Goal: Task Accomplishment & Management: Use online tool/utility

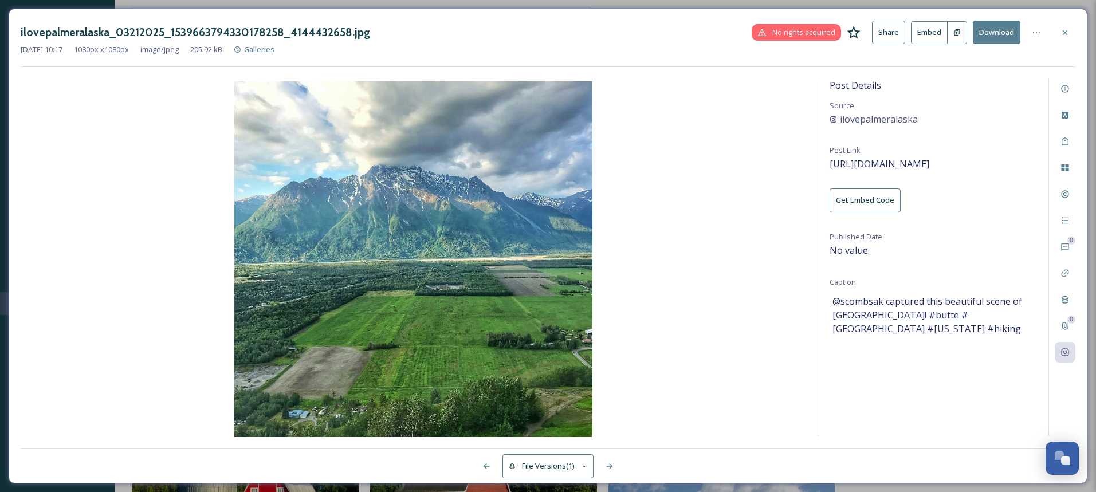
scroll to position [2804, 0]
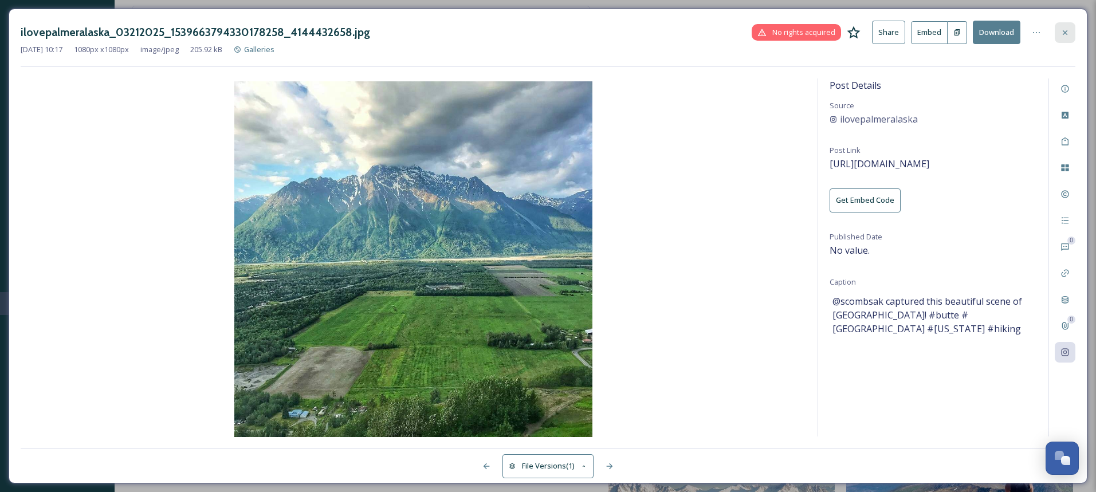
click at [1067, 30] on icon at bounding box center [1065, 32] width 9 height 9
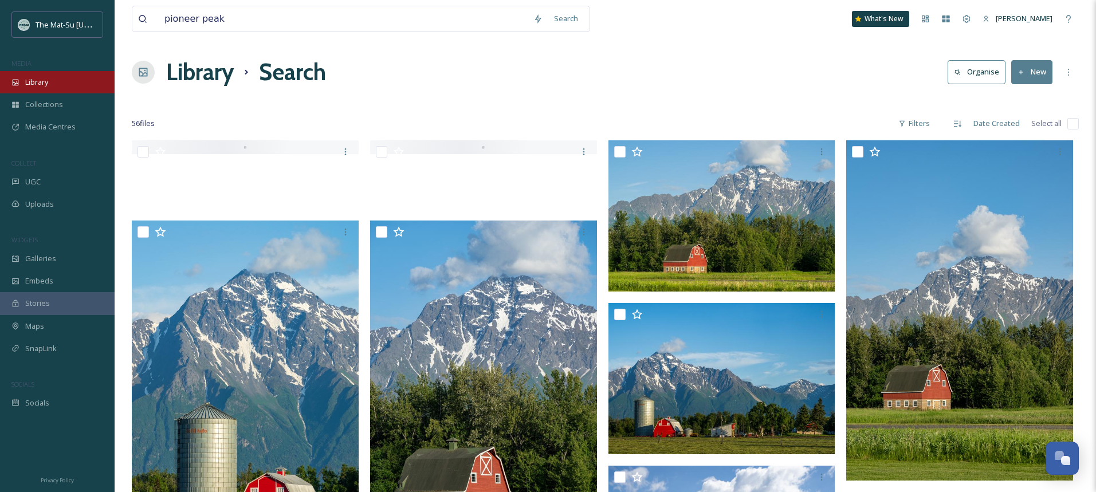
click at [49, 83] on div "Library" at bounding box center [57, 82] width 115 height 22
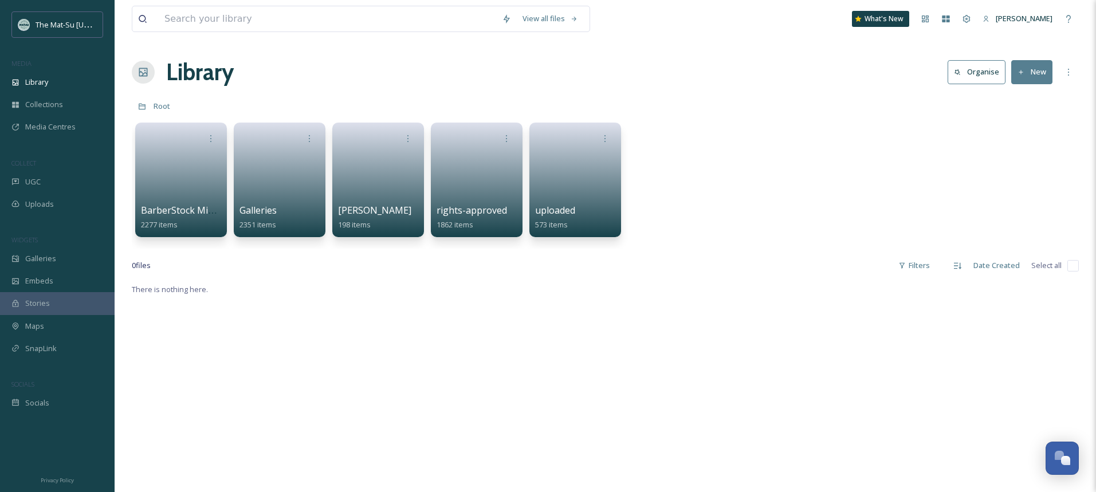
click at [1035, 71] on button "New" at bounding box center [1031, 71] width 41 height 23
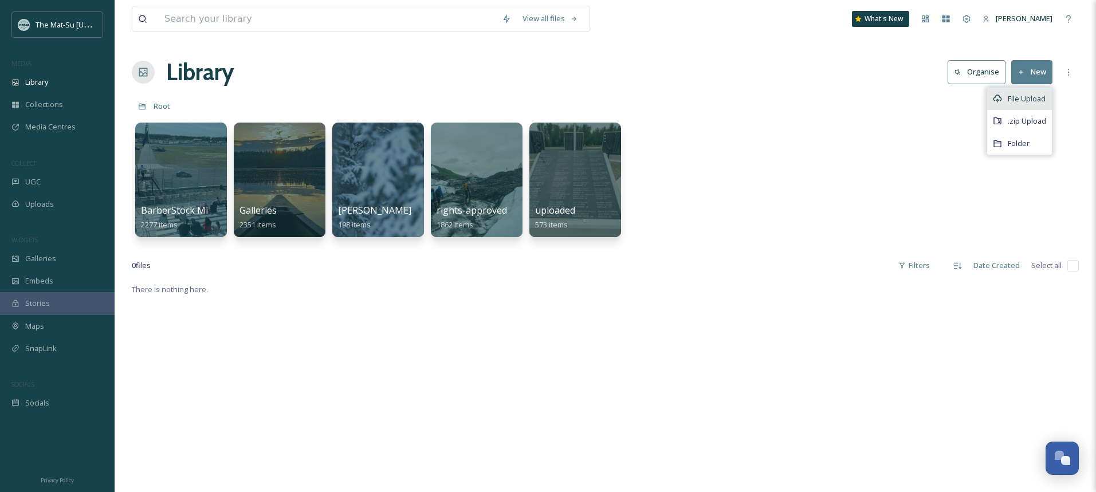
click at [1033, 103] on span "File Upload" at bounding box center [1027, 98] width 38 height 11
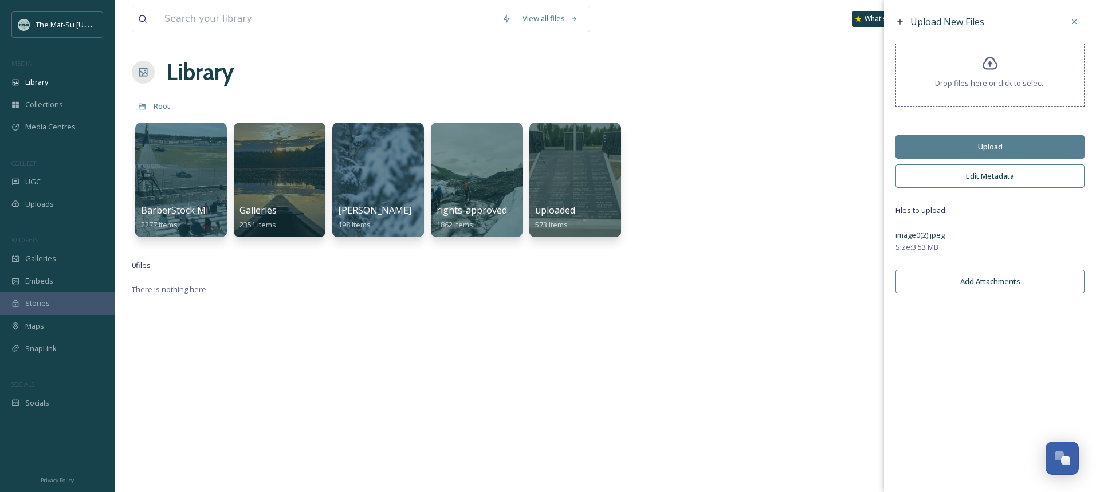
click at [1006, 177] on button "Edit Metadata" at bounding box center [990, 175] width 189 height 23
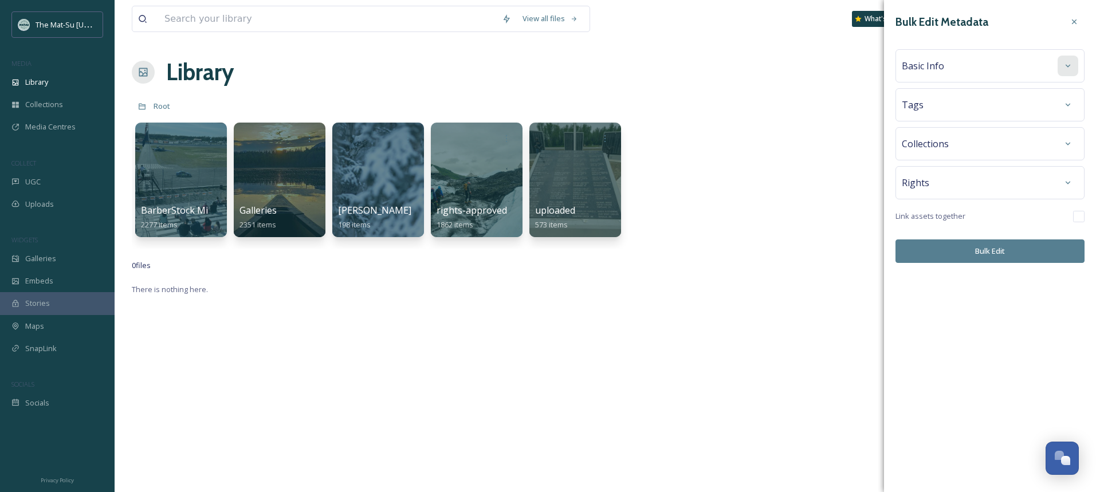
click at [1061, 66] on div at bounding box center [1068, 66] width 21 height 21
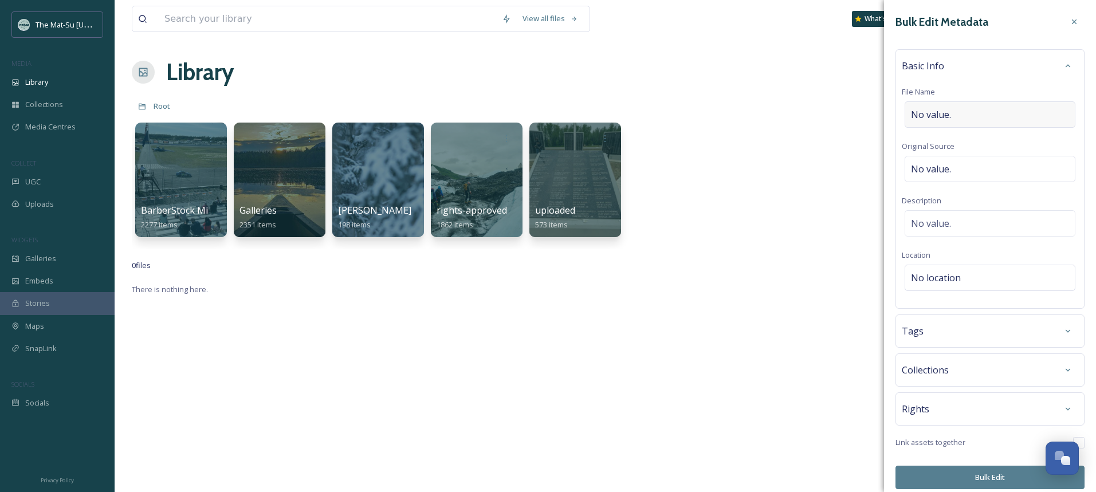
click at [960, 116] on div "No value." at bounding box center [990, 114] width 171 height 26
type input "[GEOGRAPHIC_DATA] from [GEOGRAPHIC_DATA]"
click at [969, 162] on div "No value." at bounding box center [990, 166] width 171 height 26
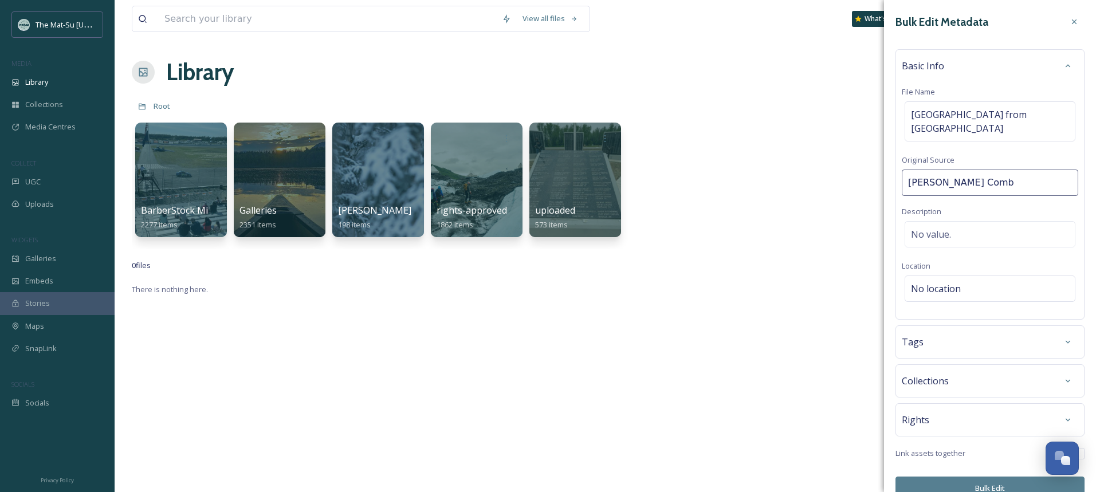
type input "[PERSON_NAME]"
click at [976, 113] on span "[GEOGRAPHIC_DATA] from [GEOGRAPHIC_DATA]" at bounding box center [990, 122] width 158 height 28
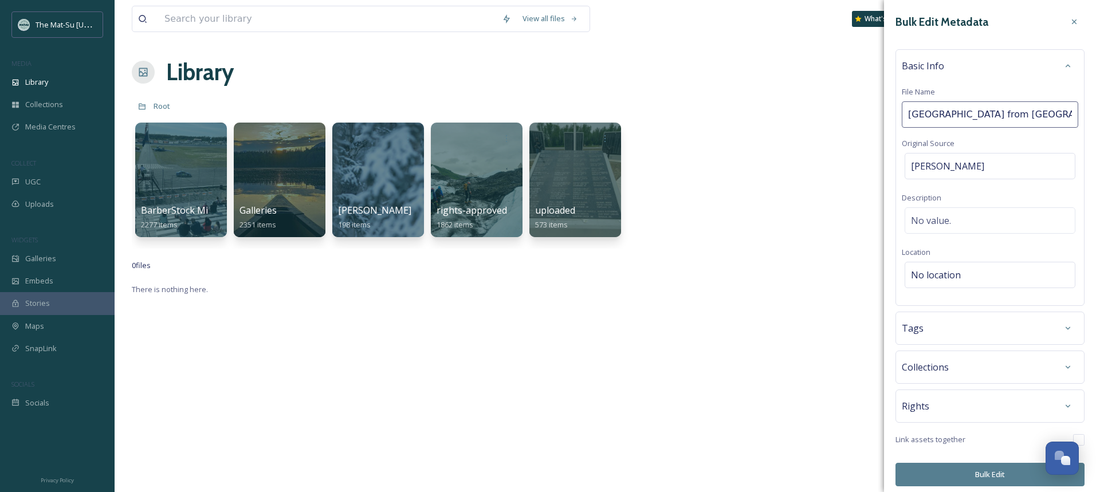
click at [976, 116] on input "[GEOGRAPHIC_DATA] from [GEOGRAPHIC_DATA]" at bounding box center [990, 114] width 176 height 26
click at [1045, 117] on input "[GEOGRAPHIC_DATA] and [GEOGRAPHIC_DATA]" at bounding box center [990, 114] width 176 height 26
type input "[GEOGRAPHIC_DATA] and [GEOGRAPHIC_DATA]"
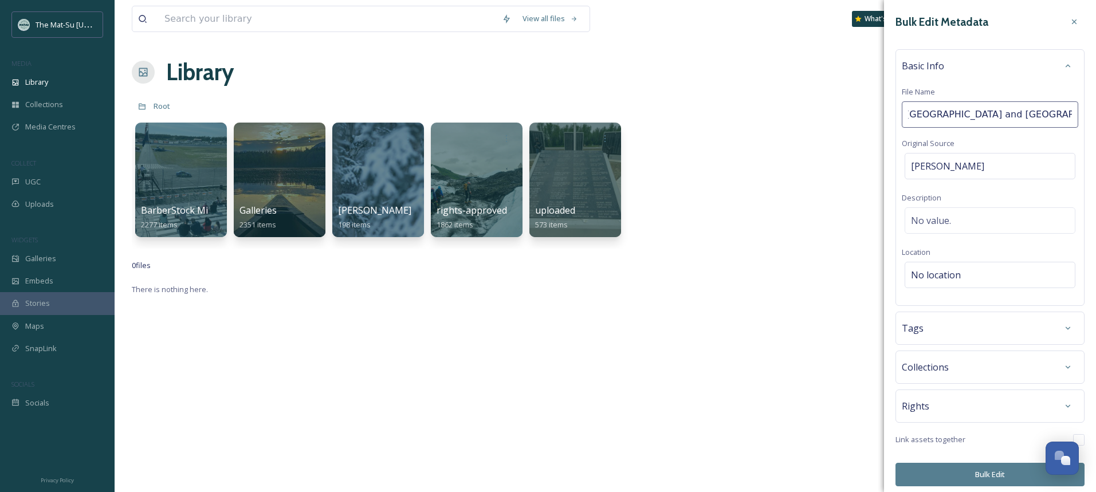
scroll to position [0, 7]
click at [981, 273] on div "Basic Info File Name [GEOGRAPHIC_DATA] and Bodenburg Loop farms Original Source…" at bounding box center [990, 177] width 189 height 257
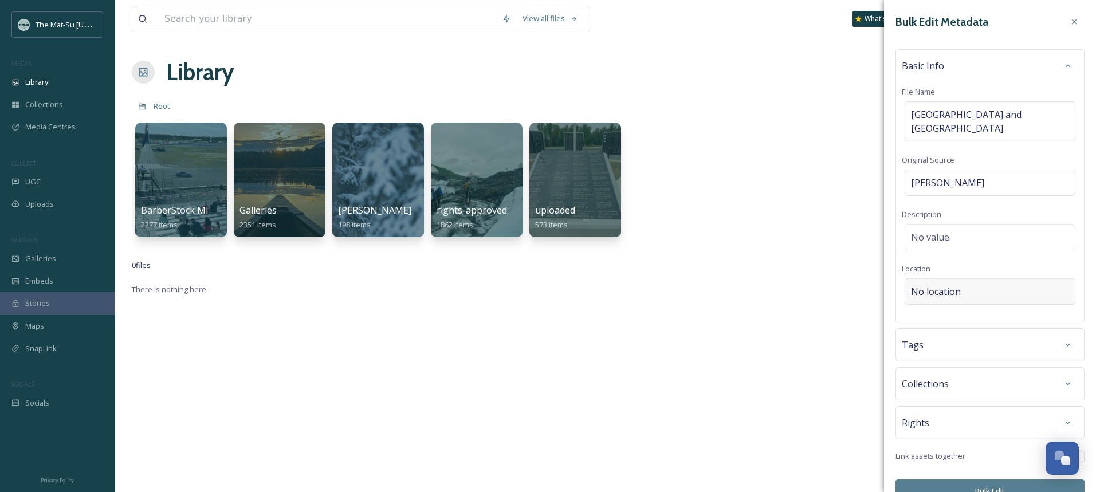
click at [980, 295] on div "No location" at bounding box center [990, 291] width 171 height 26
click at [980, 295] on input at bounding box center [990, 291] width 170 height 25
type input "Bodenburg Butte"
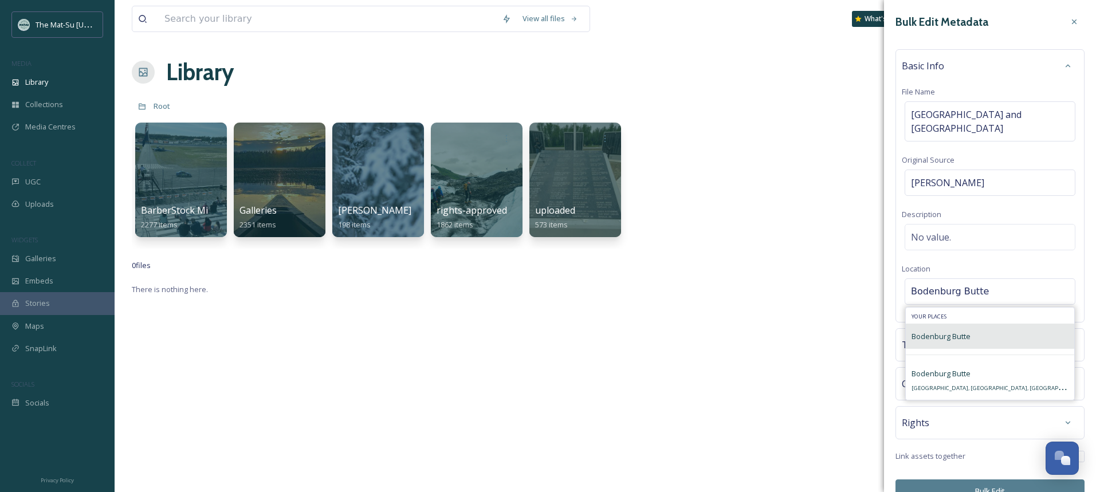
click at [948, 333] on span "Bodenburg Butte" at bounding box center [941, 336] width 59 height 10
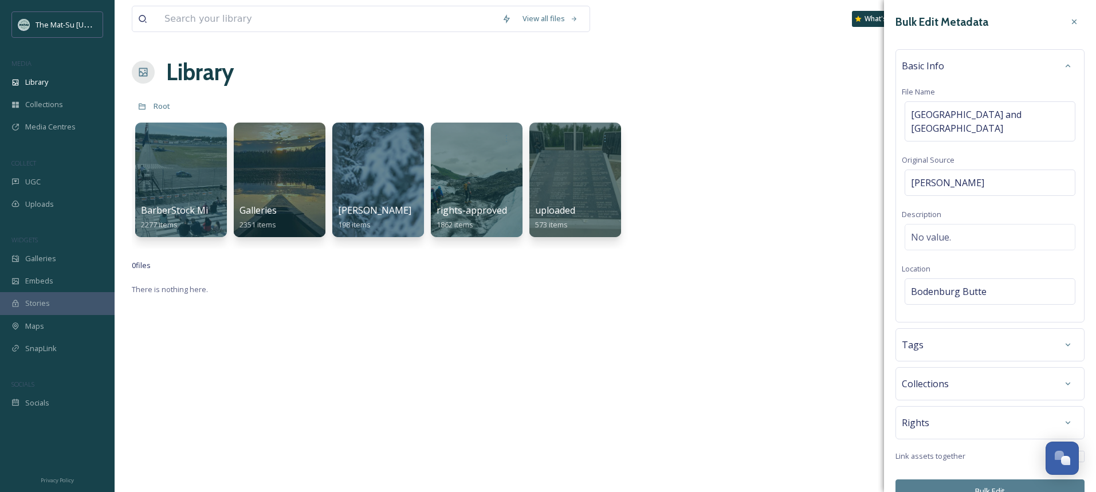
click at [975, 342] on div "Tags" at bounding box center [990, 345] width 176 height 21
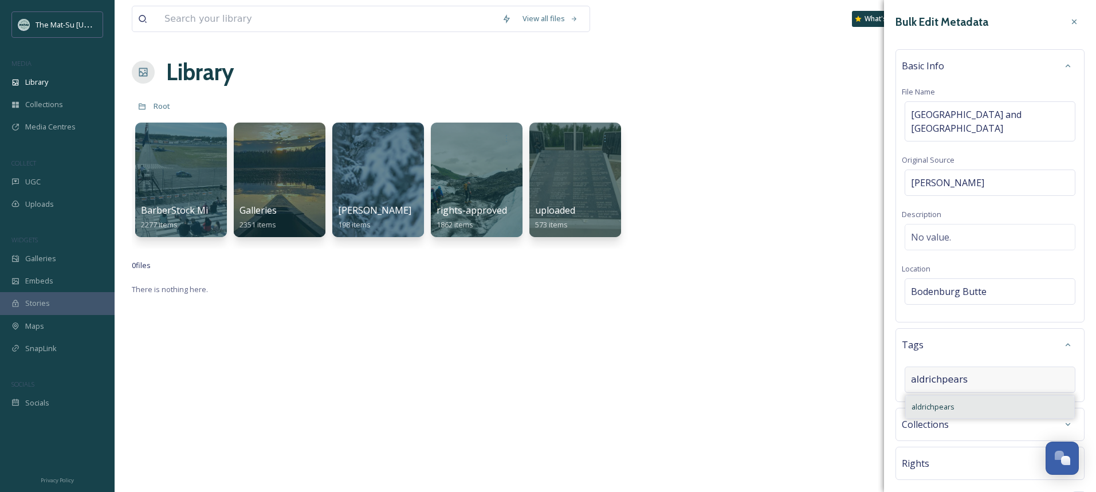
type input "aldrichpears"
click at [944, 410] on span "aldrichpears" at bounding box center [933, 407] width 43 height 11
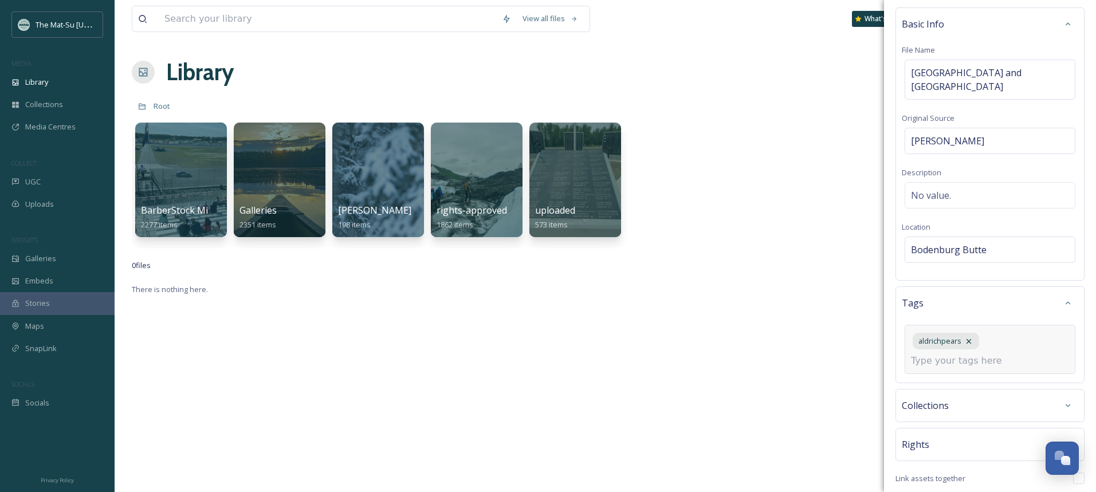
scroll to position [86, 0]
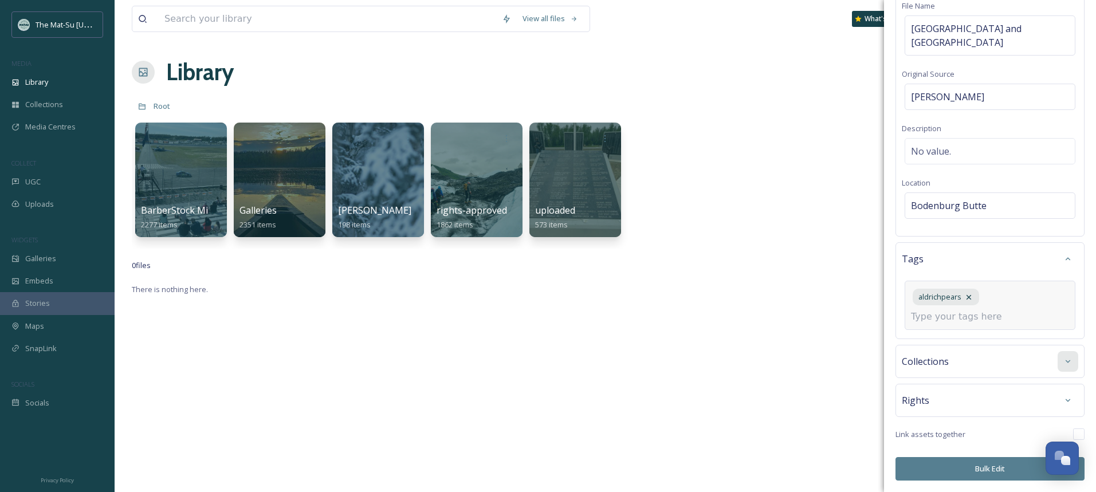
click at [1068, 362] on icon at bounding box center [1068, 361] width 5 height 3
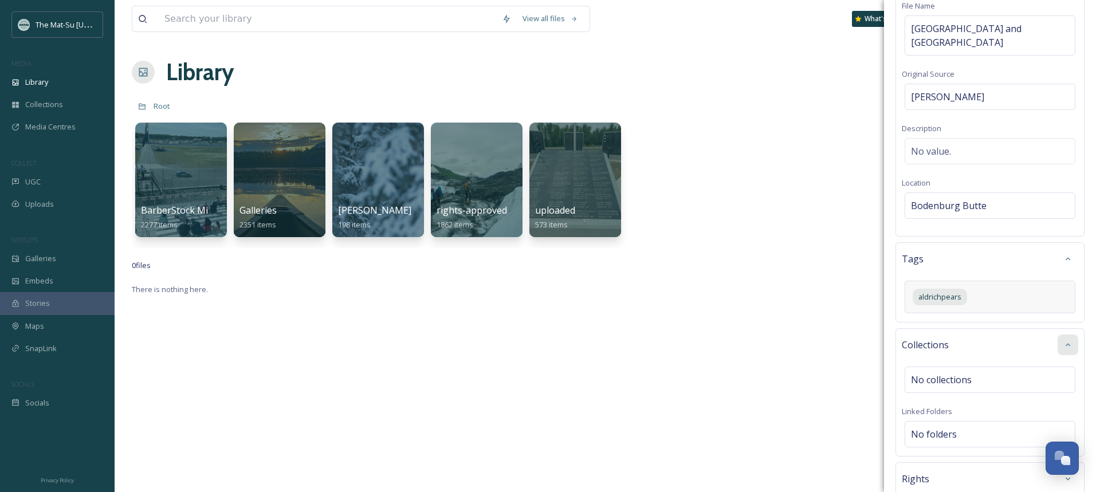
scroll to position [69, 0]
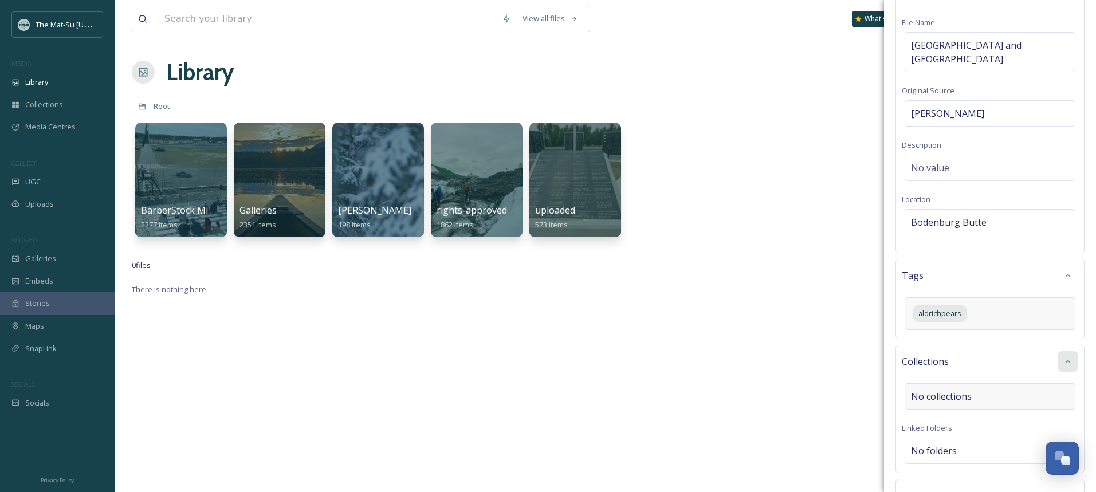
click at [984, 398] on div "No collections" at bounding box center [990, 396] width 171 height 26
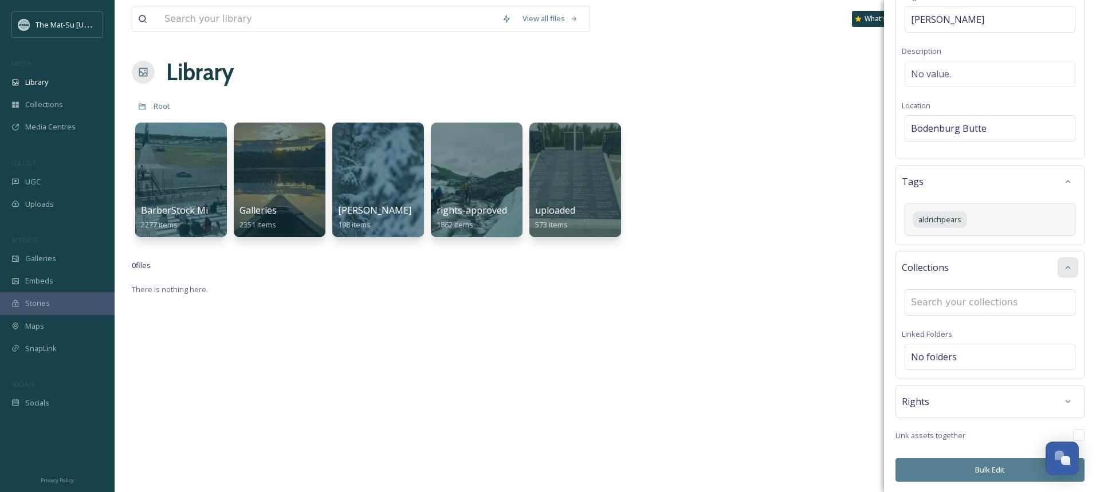
scroll to position [164, 0]
click at [1069, 264] on icon at bounding box center [1067, 266] width 9 height 9
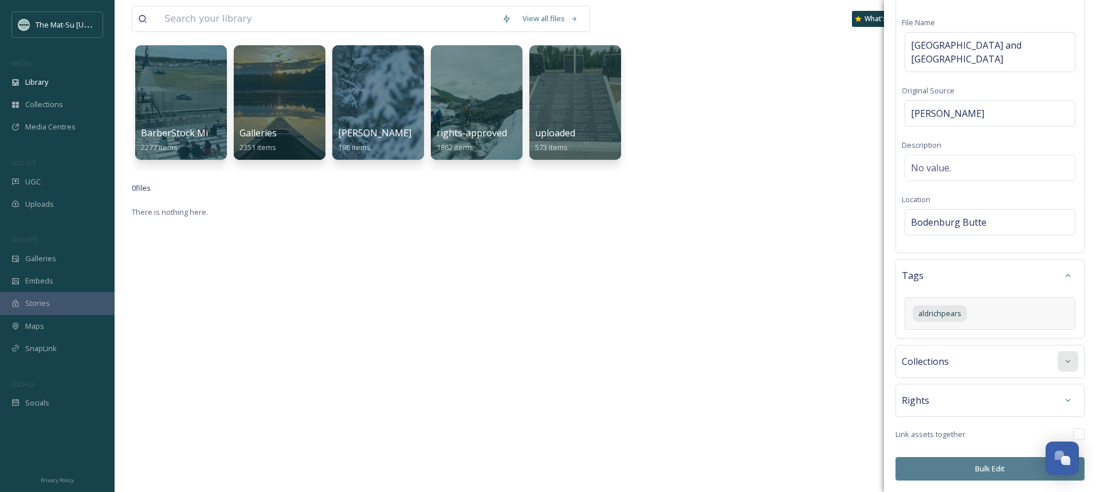
scroll to position [89, 0]
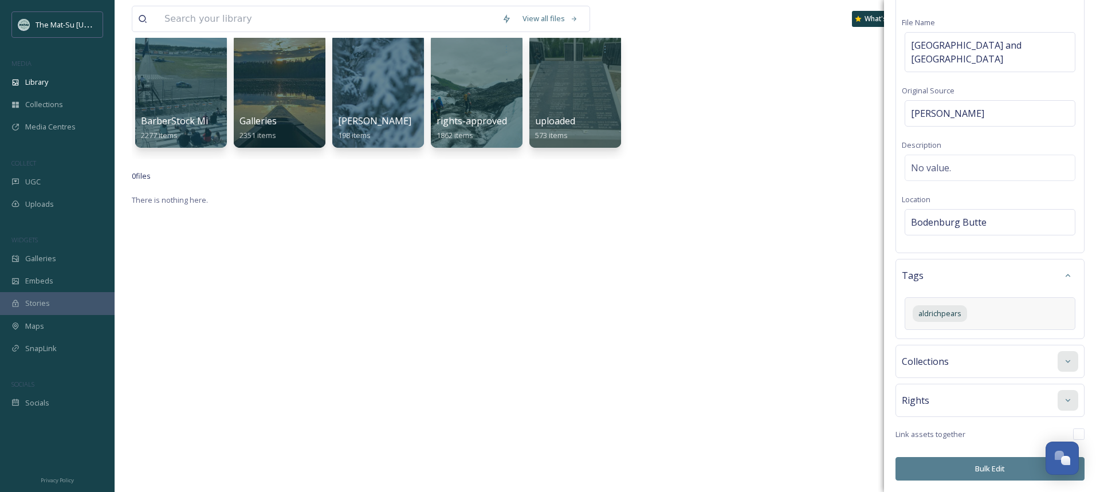
click at [1069, 396] on div at bounding box center [1068, 400] width 21 height 21
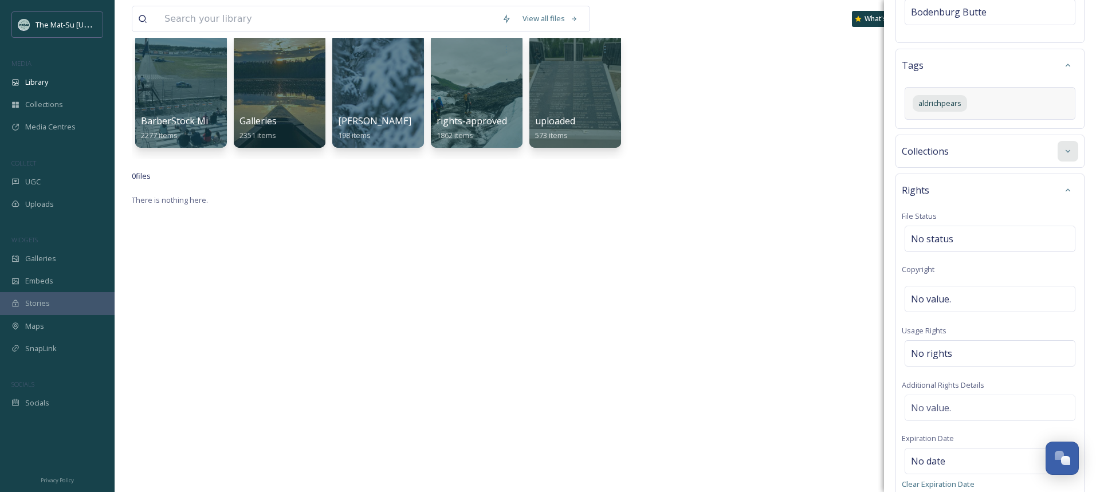
scroll to position [286, 0]
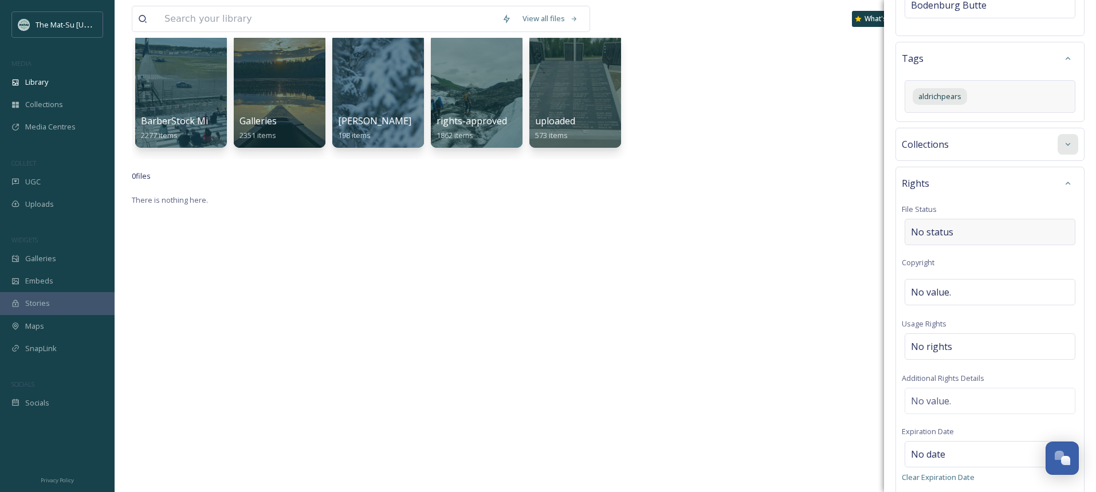
click at [991, 229] on div "No status" at bounding box center [990, 232] width 171 height 26
click at [984, 290] on div "No value." at bounding box center [990, 292] width 171 height 26
type input "[PERSON_NAME]"
click at [967, 342] on div "No rights" at bounding box center [990, 344] width 171 height 26
click at [967, 342] on input at bounding box center [971, 349] width 126 height 25
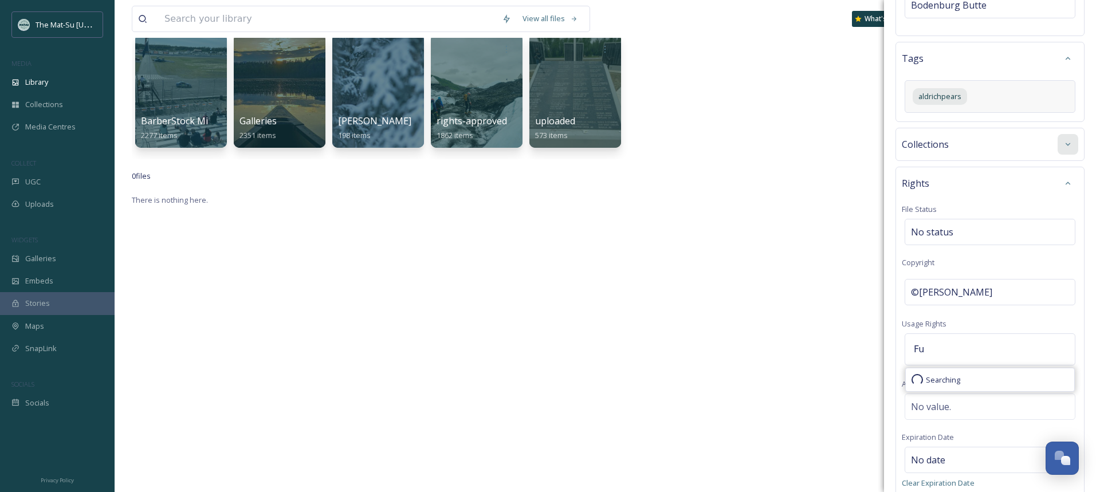
type input "F"
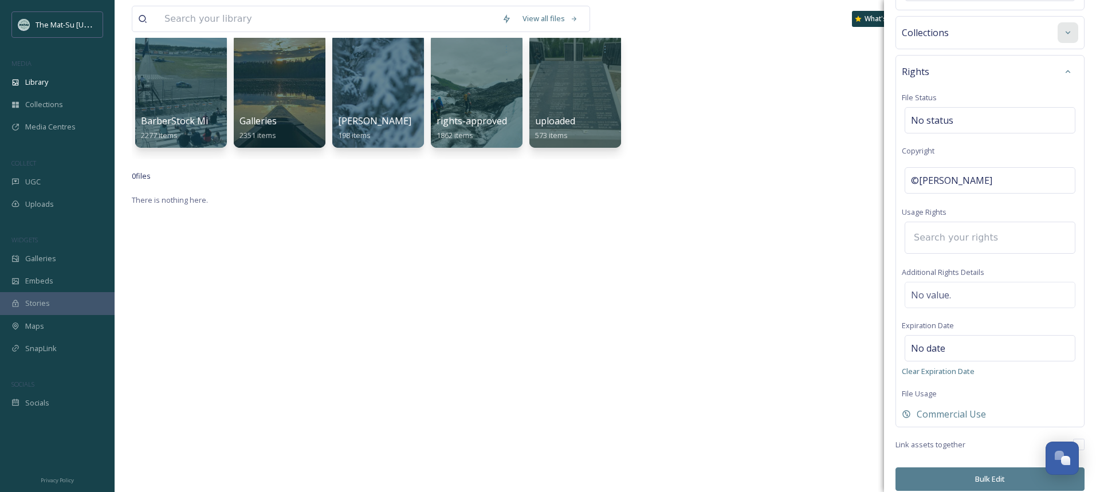
scroll to position [409, 0]
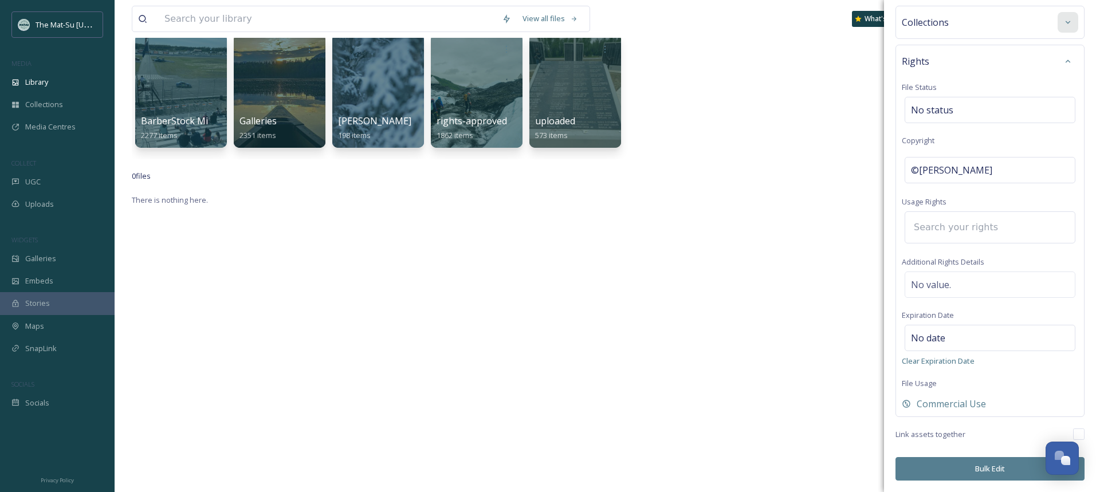
click at [1004, 473] on button "Bulk Edit" at bounding box center [990, 468] width 189 height 23
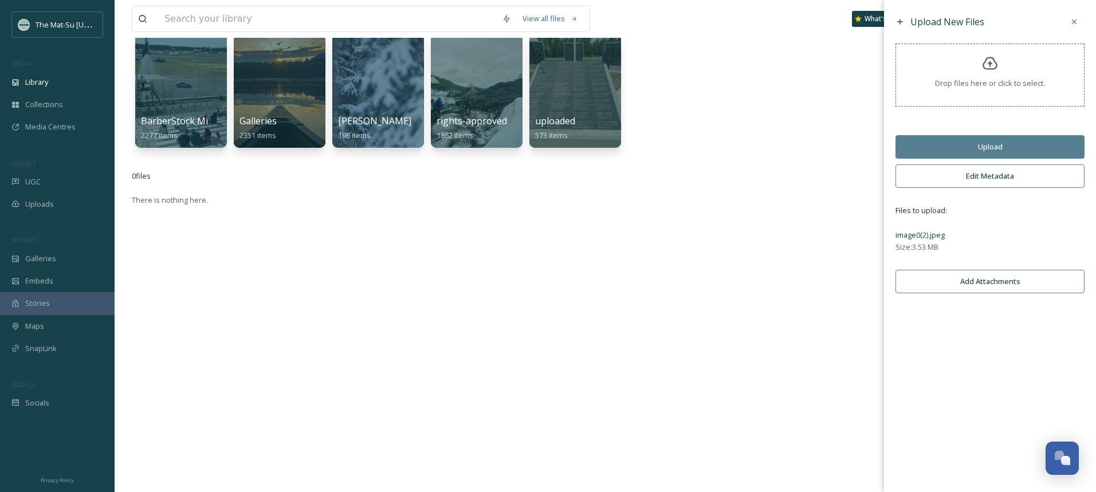
click at [995, 151] on button "Upload" at bounding box center [990, 146] width 189 height 23
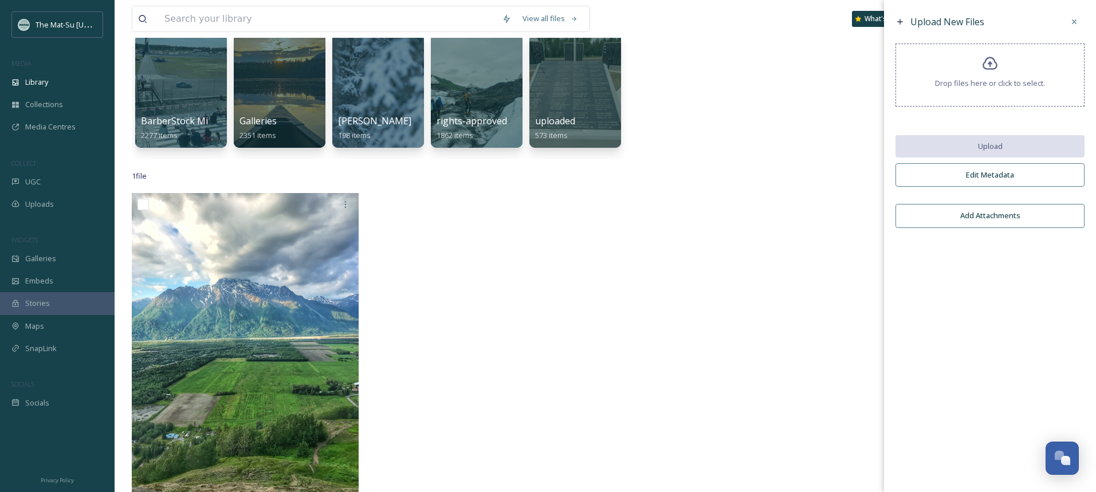
scroll to position [0, 0]
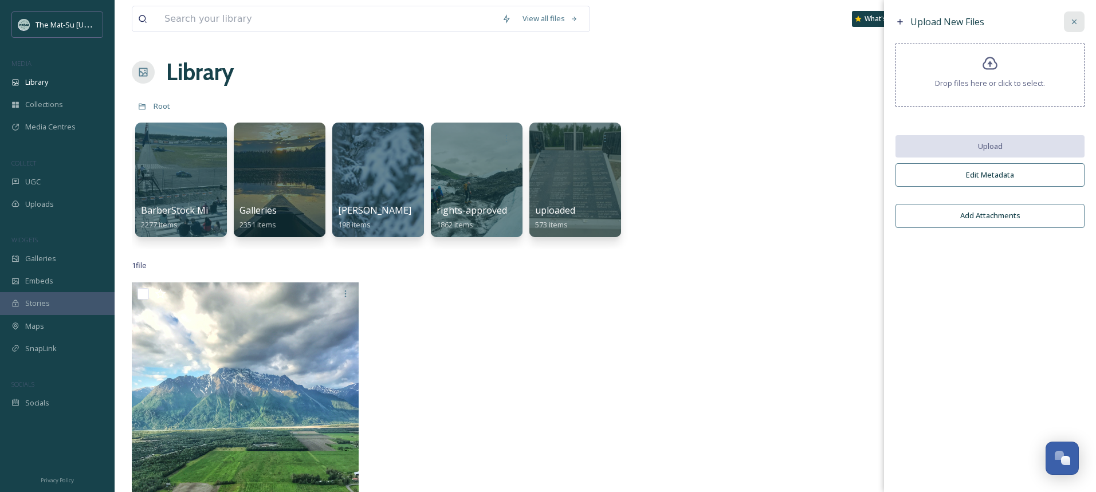
click at [1076, 23] on icon at bounding box center [1074, 21] width 9 height 9
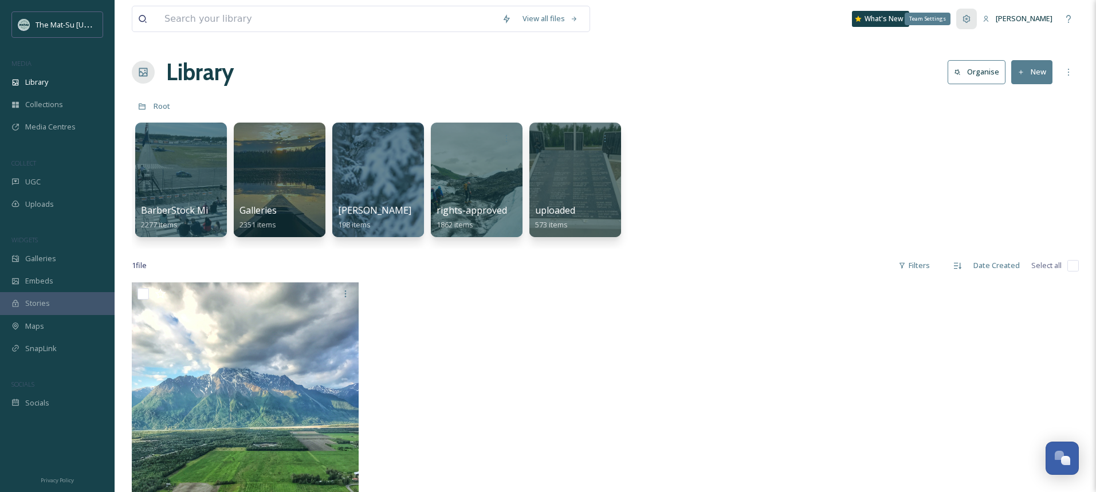
click at [966, 18] on icon at bounding box center [966, 18] width 9 height 9
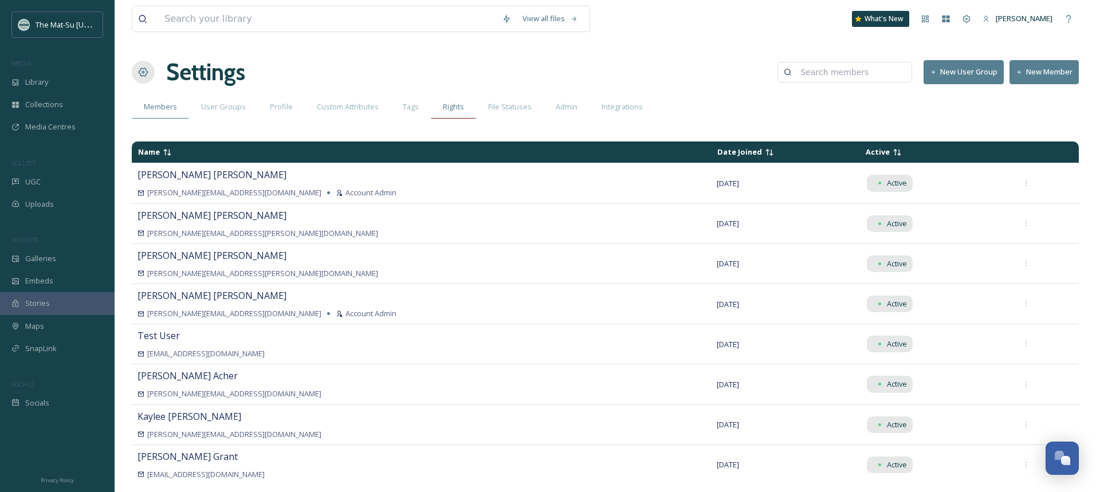
click at [452, 108] on span "Rights" at bounding box center [453, 106] width 21 height 11
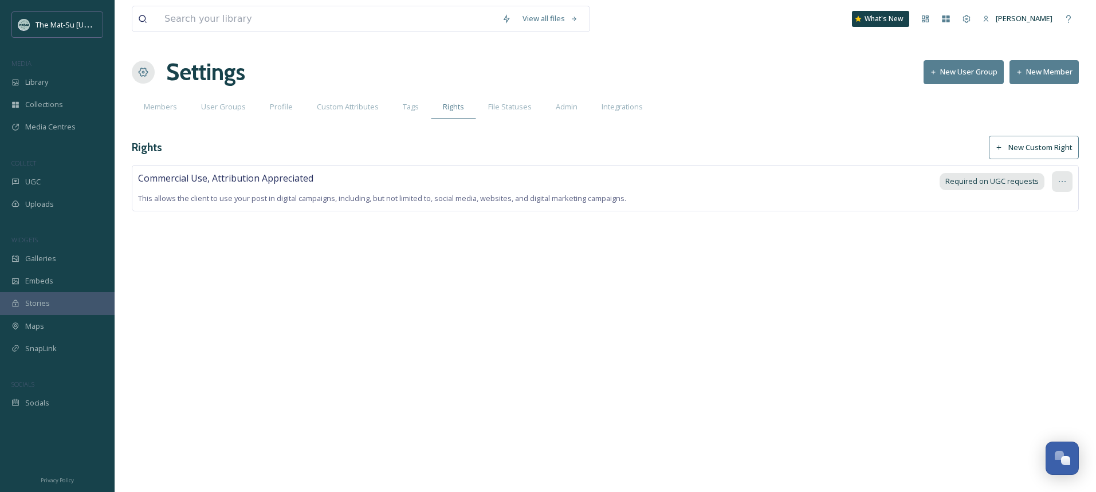
click at [1061, 179] on icon at bounding box center [1062, 181] width 9 height 9
click at [1043, 229] on span "Edit Right" at bounding box center [1035, 229] width 32 height 11
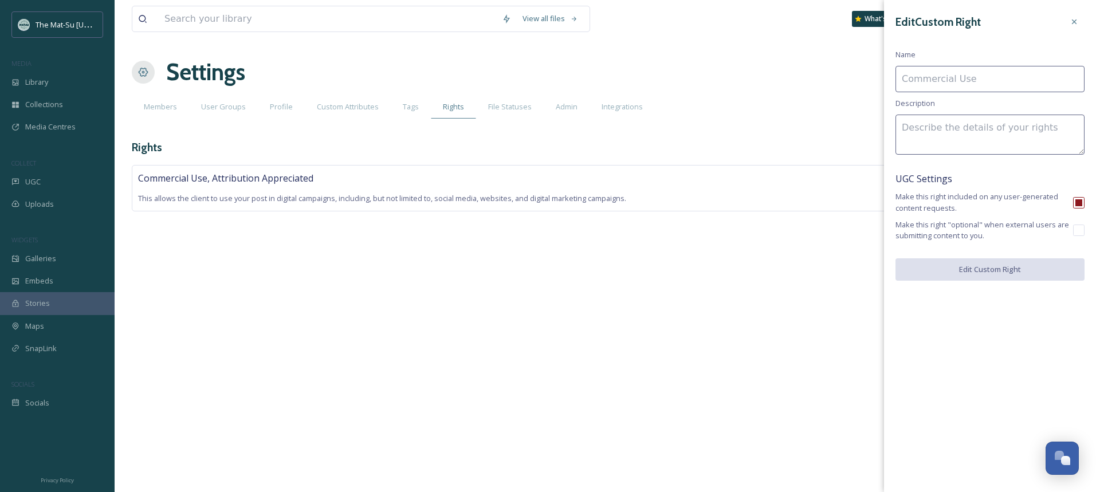
type input "Commercial Use, Attribution Appreciated"
type textarea "This allows the client to use your post in digital campaigns, including, but no…"
checkbox input "true"
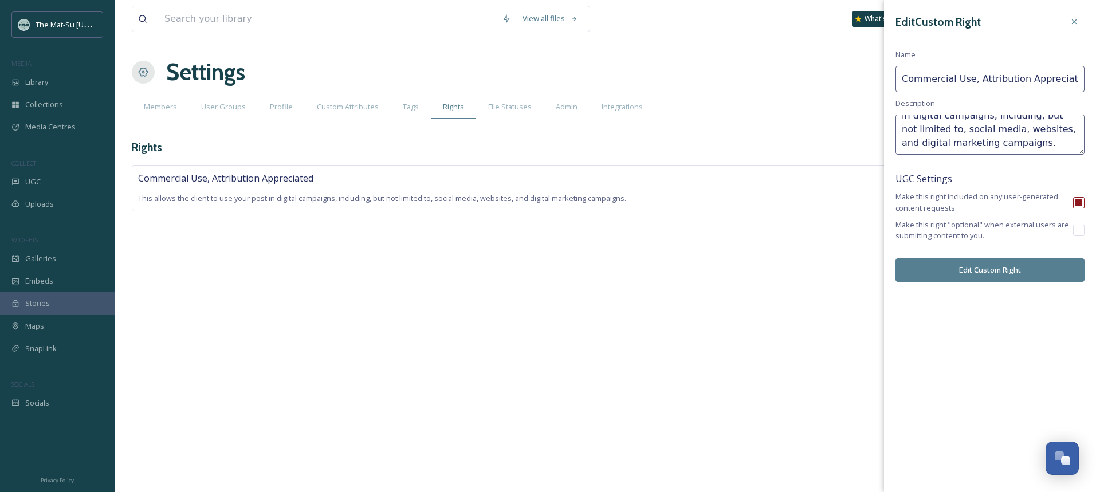
scroll to position [28, 0]
click at [1047, 151] on textarea "This allows the client to use your post in digital campaigns, including, but no…" at bounding box center [990, 135] width 189 height 40
click at [1024, 135] on textarea "This allows the client to use your post in digital campaigns, including, but no…" at bounding box center [990, 135] width 189 height 40
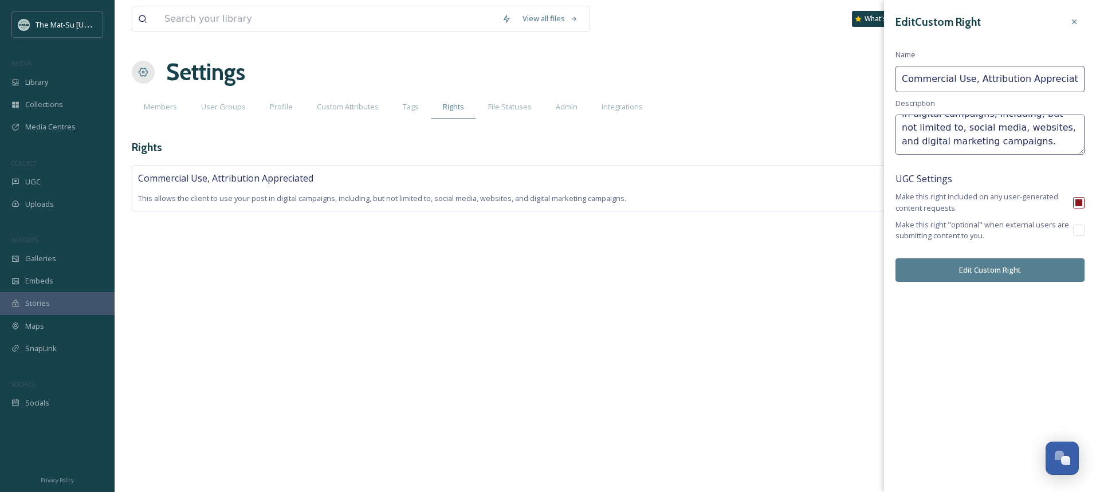
type textarea "This allows the client to use your post in digital campaigns, including, but no…"
click at [598, 256] on div "View all files What's New [PERSON_NAME] Settings New User Group New Member Memb…" at bounding box center [606, 246] width 982 height 492
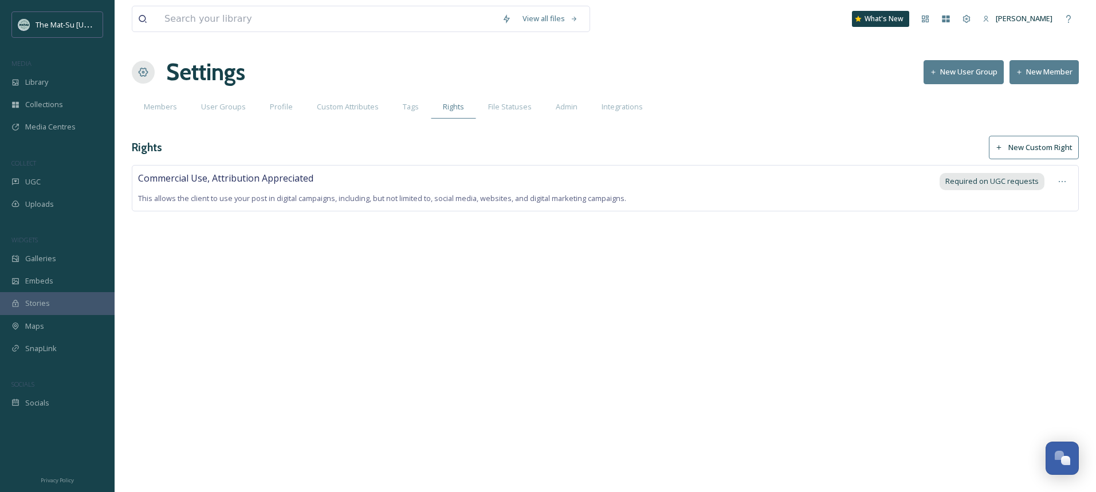
click at [1034, 148] on button "New Custom Right" at bounding box center [1034, 147] width 90 height 23
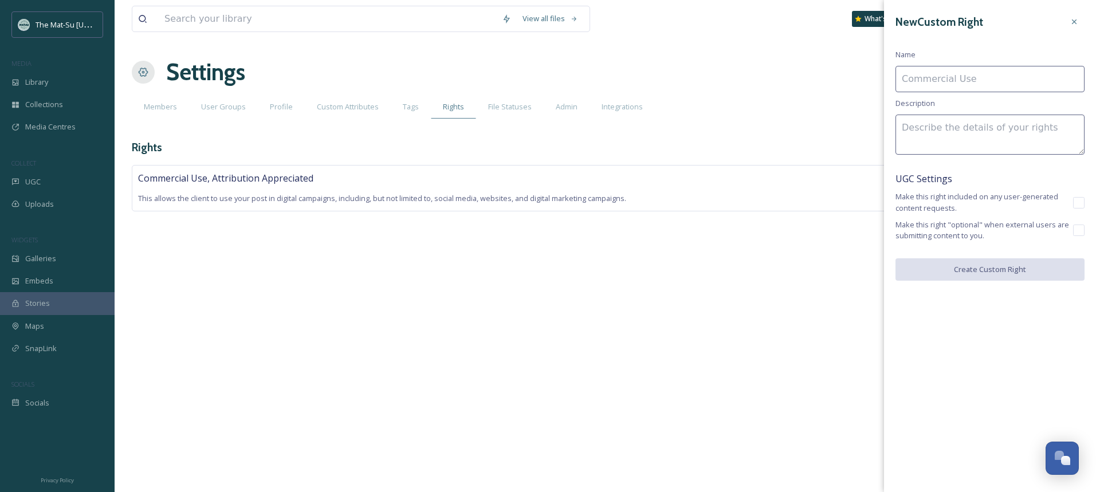
click at [943, 81] on input at bounding box center [990, 79] width 189 height 26
click at [907, 78] on input "Promotional Use" at bounding box center [990, 79] width 189 height 26
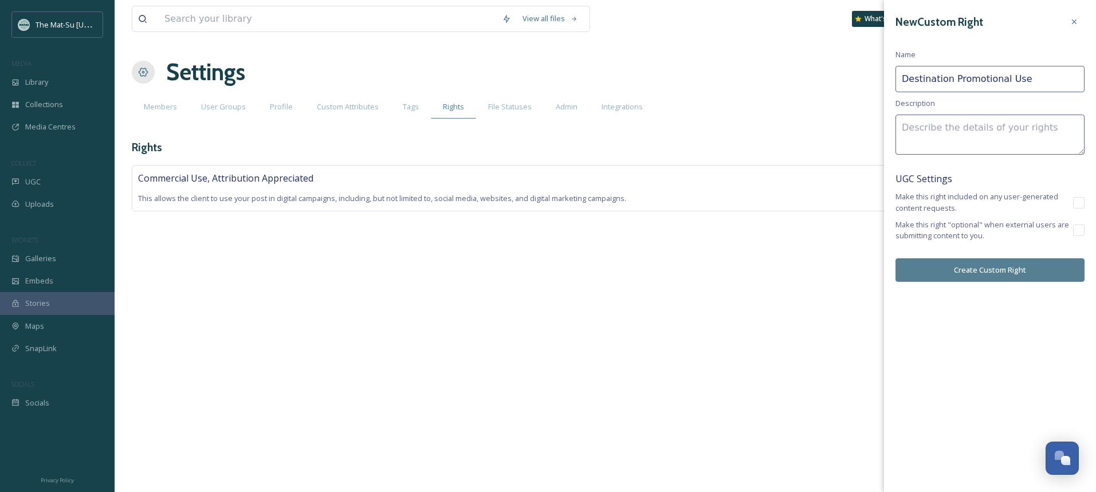
click at [1037, 80] on input "Destination Promotional Use" at bounding box center [990, 79] width 189 height 26
type input "Destination Marketing Rights"
click at [913, 130] on textarea at bounding box center [990, 135] width 189 height 40
click at [1063, 135] on textarea "You grant The Mat-Su Convention & Visitors Bureau permission to share your imag…" at bounding box center [990, 135] width 189 height 40
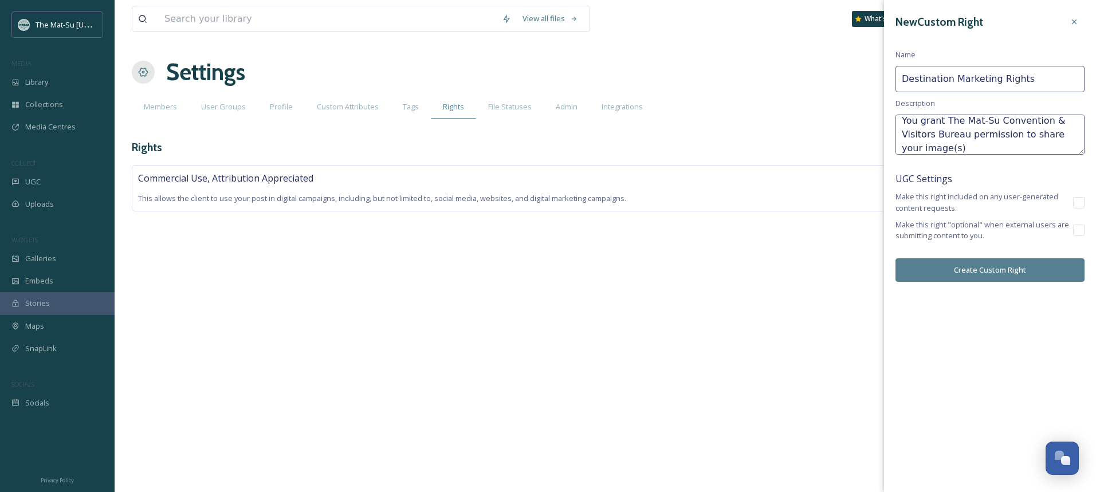
click at [1063, 135] on textarea "You grant The Mat-Su Convention & Visitors Bureau permission to share your imag…" at bounding box center [990, 135] width 189 height 40
click at [992, 150] on textarea "You grant The Mat-Su Convention & Visitors Bureau permission to share the image…" at bounding box center [990, 135] width 189 height 40
click at [1061, 134] on textarea "You grant The Mat-Su Convention & Visitors Bureau permission to share the image…" at bounding box center [990, 135] width 189 height 40
click at [990, 147] on textarea "You grant The Mat-Su Convention & Visitors Bureau permission to share your imag…" at bounding box center [990, 135] width 189 height 40
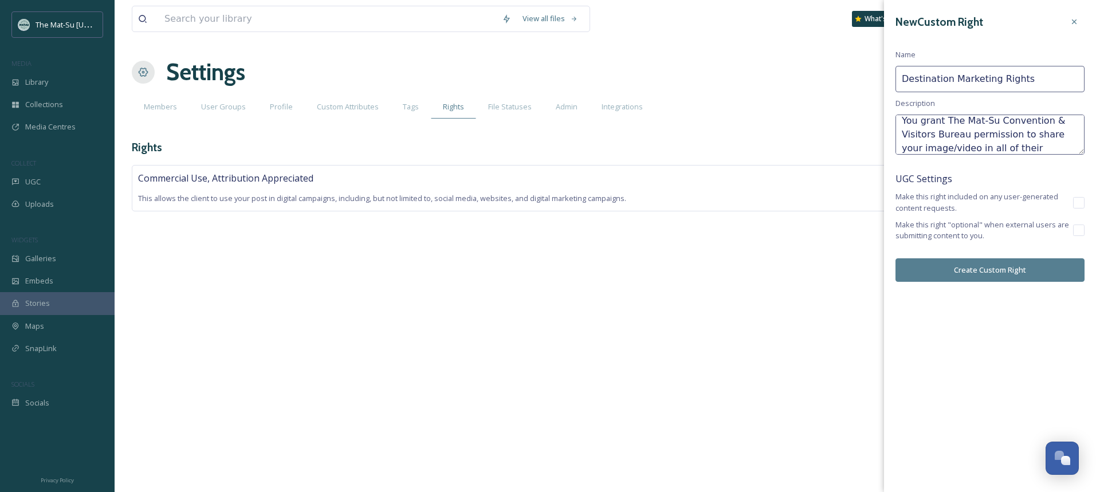
scroll to position [21, 0]
click at [967, 136] on textarea "You grant The Mat-Su Convention & Visitors Bureau permission to share your imag…" at bounding box center [990, 135] width 189 height 40
click at [1022, 148] on textarea "You grant The Mat-Su Convention & Visitors Bureau permission to share your imag…" at bounding box center [990, 135] width 189 height 40
type textarea "You grant The Mat-Su Convention & Visitors Bureau permission to share your imag…"
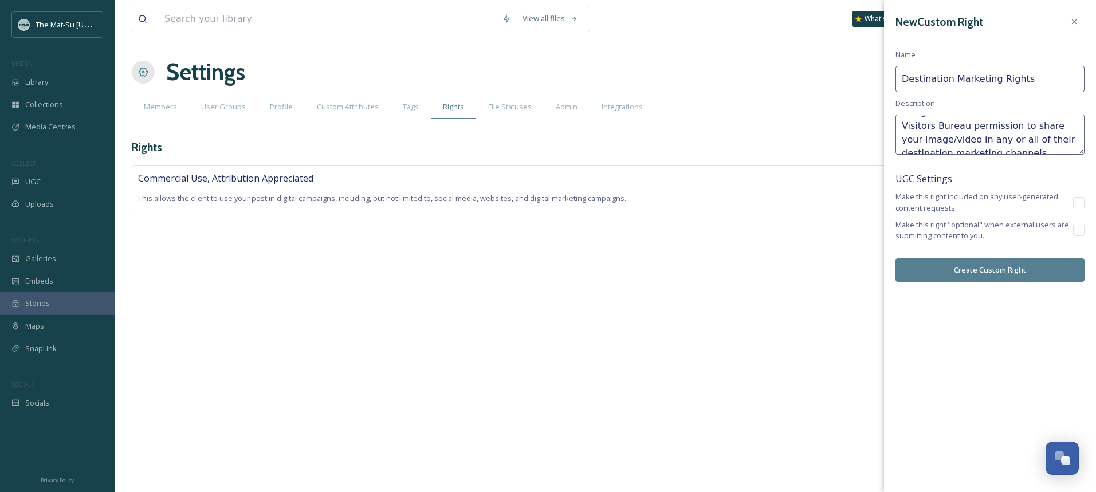
click at [1008, 80] on input "Destination Marketing Rights" at bounding box center [990, 79] width 189 height 26
type input "Destination Marketing Use, Attribution Appreciated"
click at [1015, 139] on textarea "You grant The Mat-Su Convention & Visitors Bureau permission to share your imag…" at bounding box center [990, 135] width 189 height 40
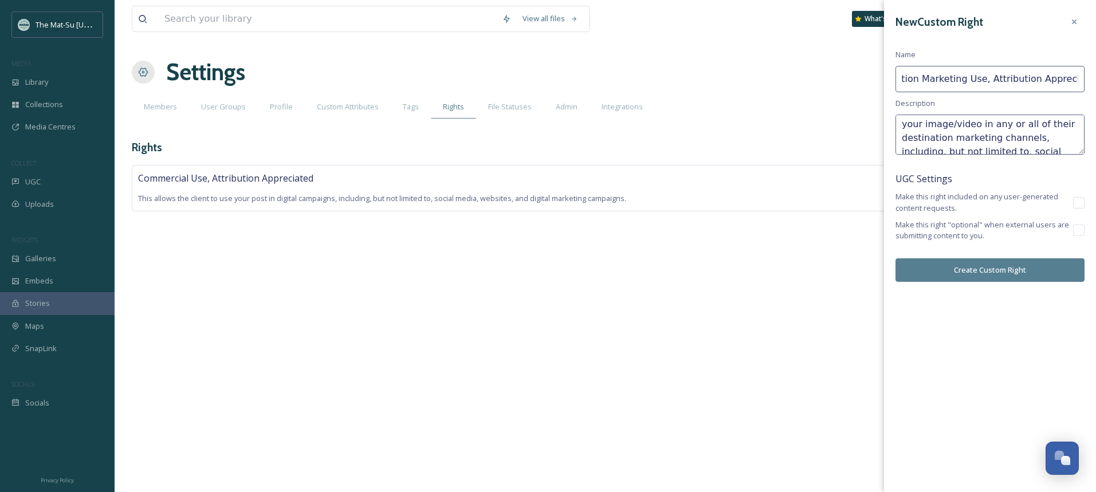
click at [1015, 139] on textarea "You grant The Mat-Su Convention & Visitors Bureau permission to share your imag…" at bounding box center [990, 135] width 189 height 40
type textarea "You grant The Mat-Su Convention & Visitors Bureau permission to share your imag…"
click at [1079, 202] on input "checkbox" at bounding box center [1078, 202] width 11 height 11
checkbox input "true"
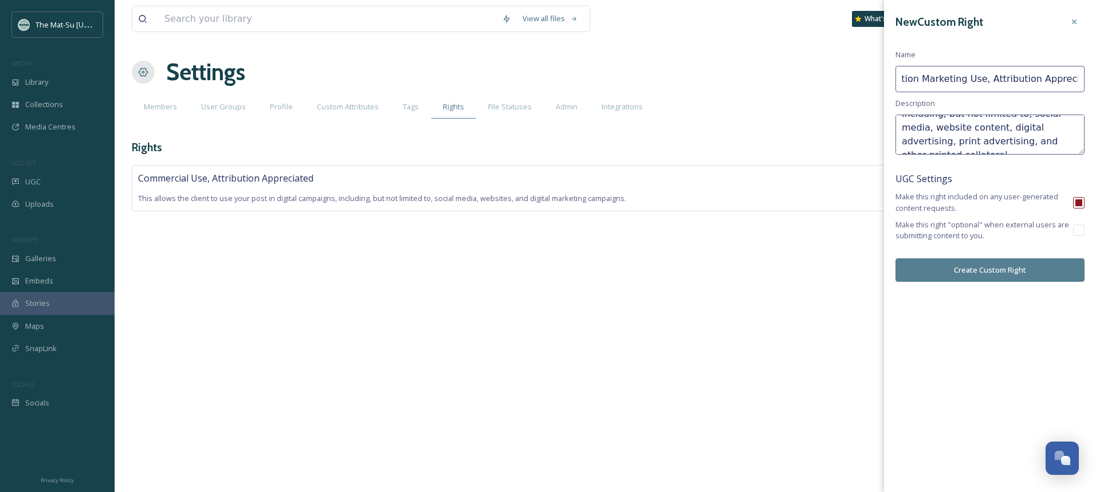
click at [1079, 231] on input "checkbox" at bounding box center [1078, 230] width 11 height 11
checkbox input "true"
click at [989, 269] on button "Create Custom Right" at bounding box center [990, 269] width 189 height 23
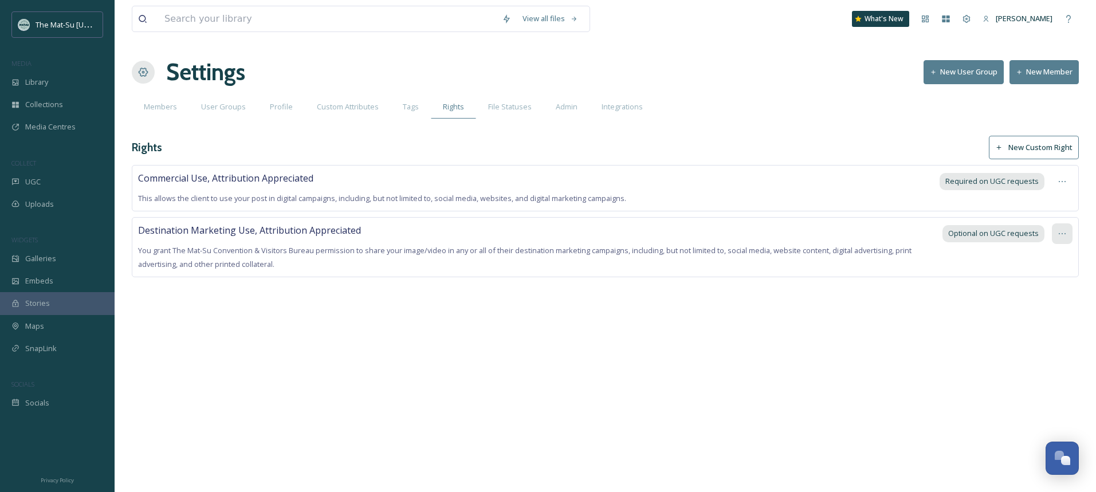
click at [1058, 234] on icon at bounding box center [1062, 233] width 9 height 9
click at [1045, 282] on span "Edit Right" at bounding box center [1035, 281] width 32 height 11
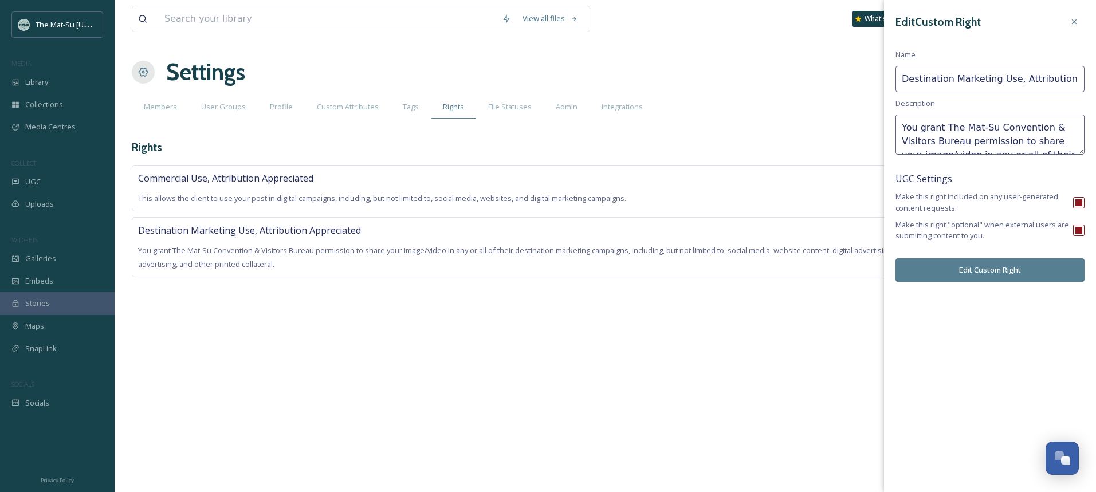
click at [1082, 230] on input "checkbox" at bounding box center [1078, 230] width 11 height 11
checkbox input "false"
click at [998, 272] on button "Edit Custom Right" at bounding box center [990, 269] width 189 height 23
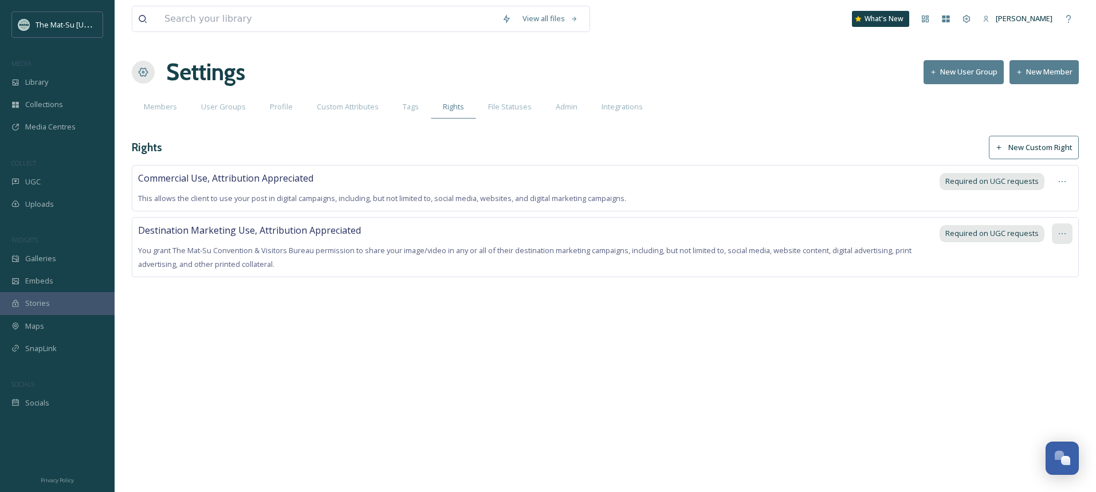
click at [1062, 232] on icon at bounding box center [1062, 233] width 9 height 9
click at [1038, 278] on span "Edit Right" at bounding box center [1035, 281] width 32 height 11
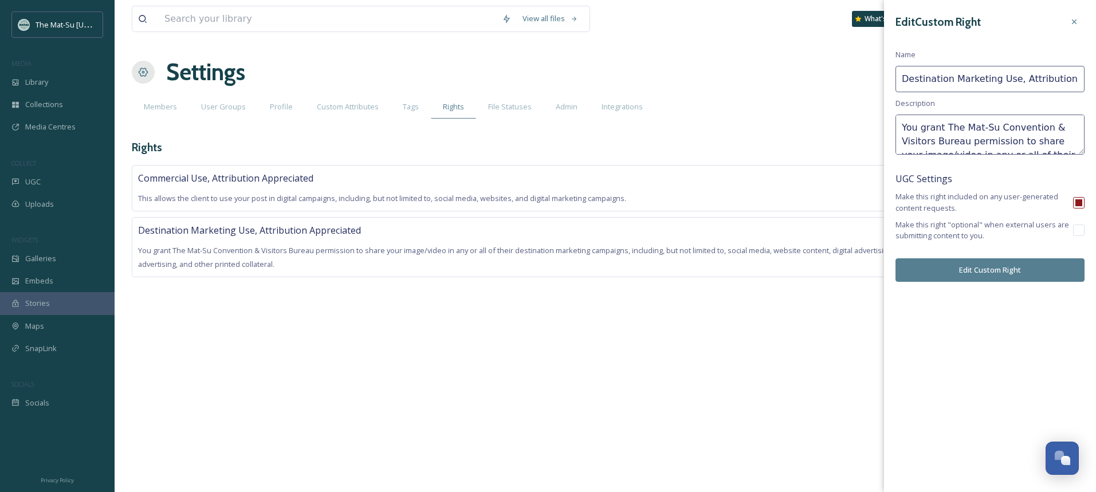
click at [928, 78] on input "Destination Marketing Use, Attribution Appreciated" at bounding box center [990, 79] width 189 height 26
type input "Marketing Use, Attribution Appreciated"
click at [990, 270] on button "Edit Custom Right" at bounding box center [990, 269] width 189 height 23
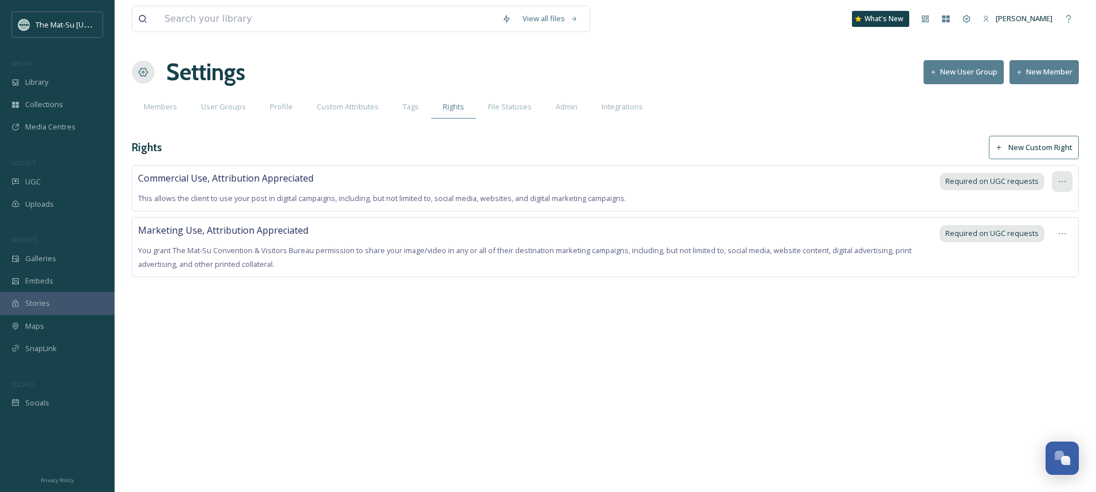
click at [1064, 182] on icon at bounding box center [1062, 181] width 9 height 9
click at [1047, 229] on span "Edit Right" at bounding box center [1035, 229] width 32 height 11
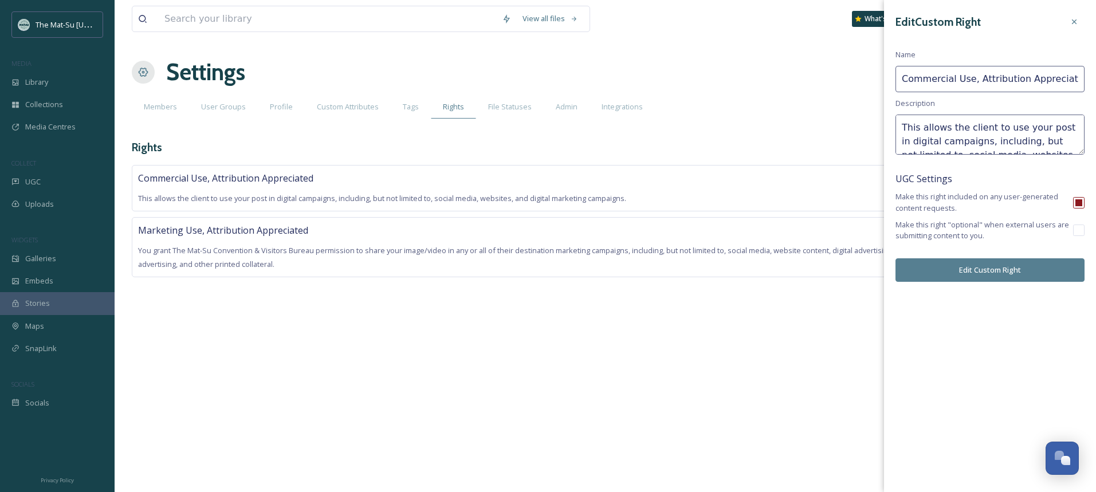
click at [1078, 201] on input "checkbox" at bounding box center [1078, 202] width 11 height 11
checkbox input "false"
click at [996, 269] on button "Edit Custom Right" at bounding box center [990, 269] width 189 height 23
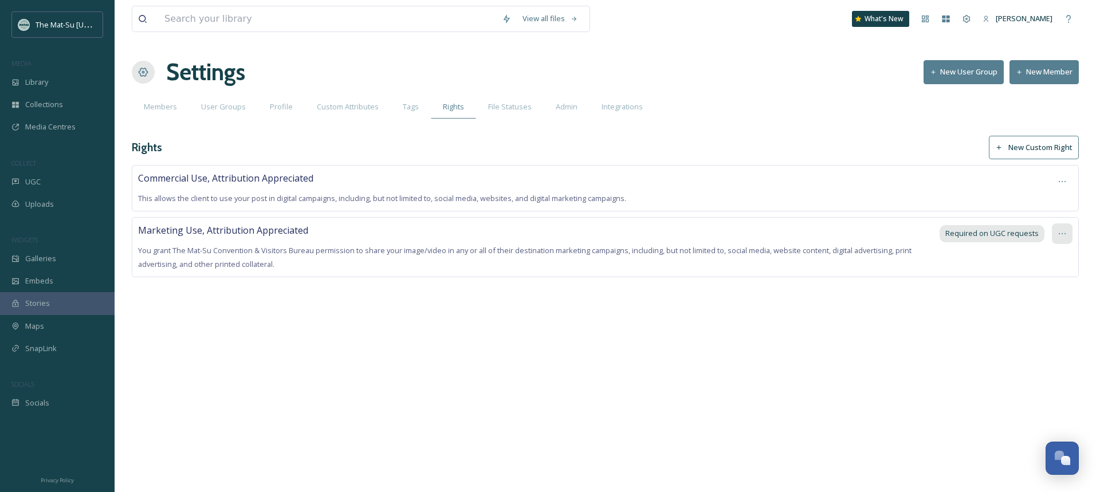
click at [1060, 233] on icon at bounding box center [1062, 233] width 9 height 9
click at [1042, 281] on span "Edit Right" at bounding box center [1035, 281] width 32 height 11
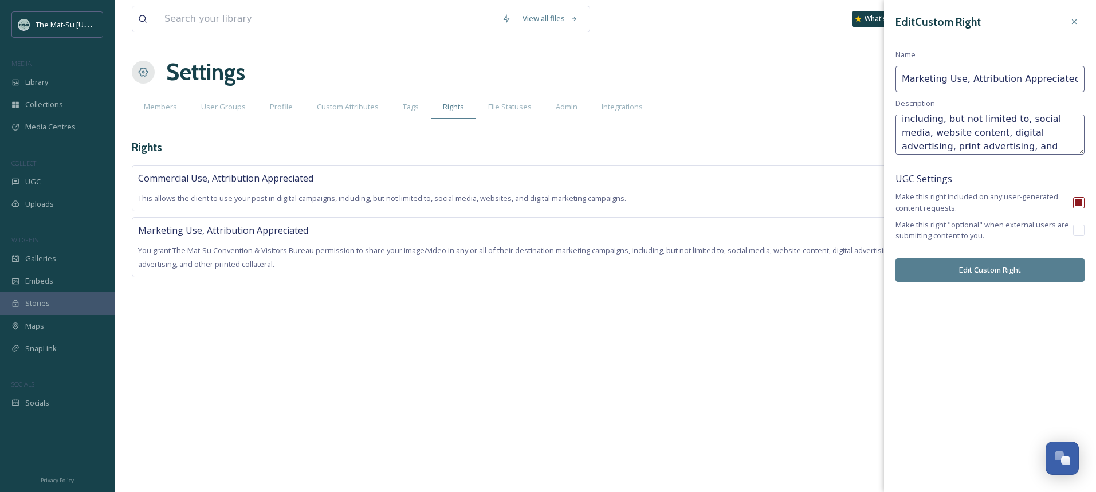
scroll to position [69, 0]
click at [1024, 143] on textarea "You grant The Mat-Su Convention & Visitors Bureau permission to share your imag…" at bounding box center [990, 135] width 189 height 40
click at [904, 149] on textarea "You grant The Mat-Su Convention & Visitors Bureau permission to share your imag…" at bounding box center [990, 135] width 189 height 40
click at [1037, 148] on textarea "You grant The Mat-Su Convention & Visitors Bureau permission to share your imag…" at bounding box center [990, 135] width 189 height 40
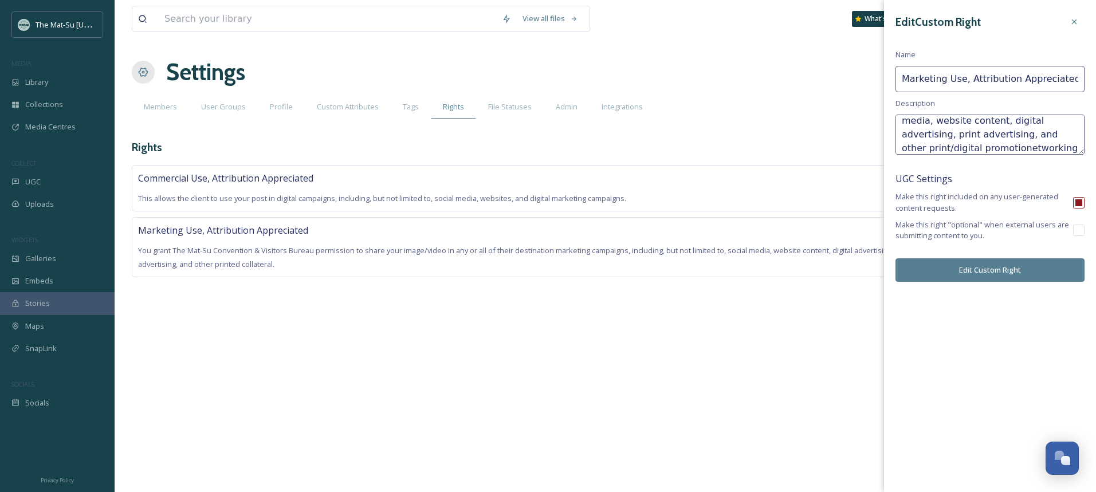
click at [954, 136] on textarea "You grant The Mat-Su Convention & Visitors Bureau permission to share your imag…" at bounding box center [990, 135] width 189 height 40
click at [1047, 144] on textarea "You grant The Mat-Su Convention & Visitors Bureau permission to share your imag…" at bounding box center [990, 135] width 189 height 40
click at [974, 142] on textarea "You grant The Mat-Su Convention & Visitors Bureau permission to share your imag…" at bounding box center [990, 135] width 189 height 40
click at [1020, 143] on textarea "You grant The Mat-Su Convention & Visitors Bureau permission to share your imag…" at bounding box center [990, 135] width 189 height 40
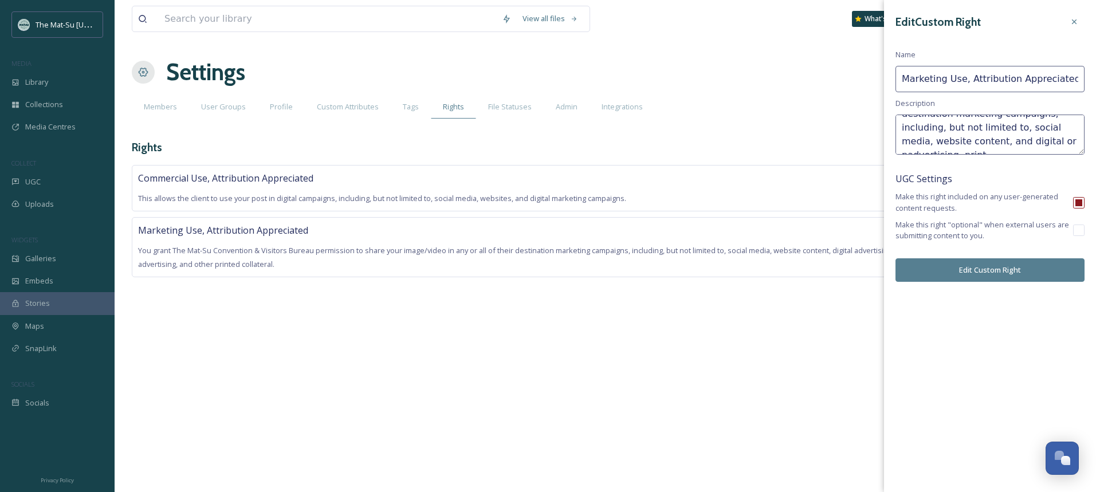
scroll to position [62, 0]
click at [947, 150] on textarea "You grant The Mat-Su Convention & Visitors Bureau permission to share your imag…" at bounding box center [990, 135] width 189 height 40
click at [1023, 148] on textarea "You grant The Mat-Su Convention & Visitors Bureau permission to share your imag…" at bounding box center [990, 135] width 189 height 40
click at [1046, 138] on textarea "You grant The Mat-Su Convention & Visitors Bureau permission to share your imag…" at bounding box center [990, 135] width 189 height 40
click at [1003, 138] on textarea "You grant The Mat-Su Convention & Visitors Bureau permission to share your imag…" at bounding box center [990, 135] width 189 height 40
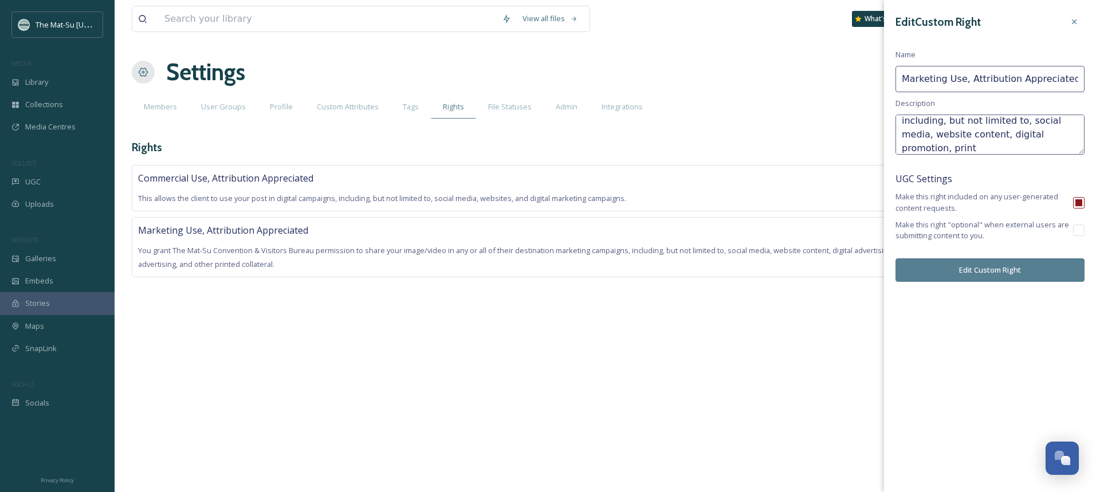
click at [1049, 137] on textarea "You grant The Mat-Su Convention & Visitors Bureau permission to share your imag…" at bounding box center [990, 135] width 189 height 40
click at [972, 149] on textarea "You grant The Mat-Su Convention & Visitors Bureau permission to share your imag…" at bounding box center [990, 135] width 189 height 40
click at [925, 149] on textarea "You grant The Mat-Su Convention & Visitors Bureau permission to share your imag…" at bounding box center [990, 135] width 189 height 40
click at [1014, 147] on textarea "You grant The Mat-Su Convention & Visitors Bureau permission to share your imag…" at bounding box center [990, 135] width 189 height 40
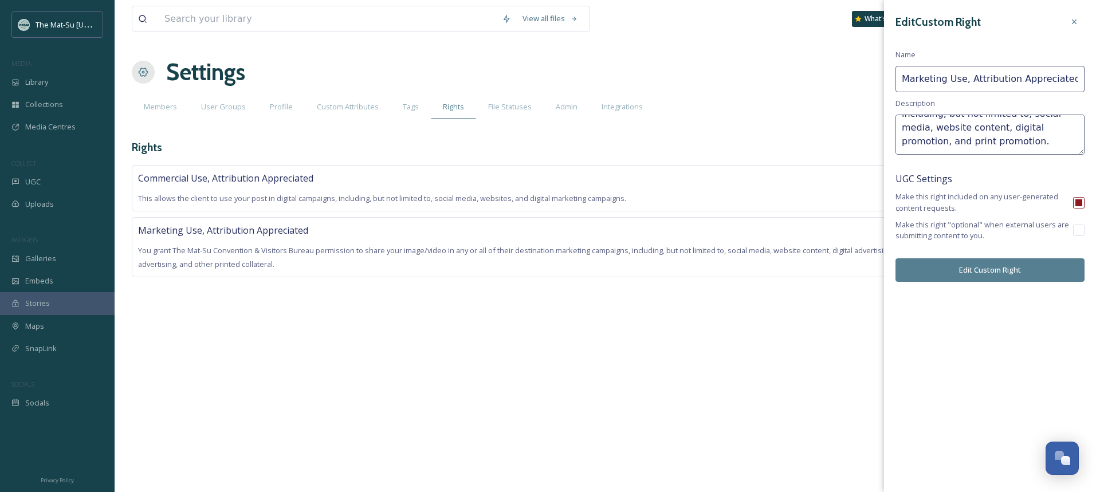
type textarea "You grant The Mat-Su Convention & Visitors Bureau permission to share your imag…"
click at [1010, 269] on button "Edit Custom Right" at bounding box center [990, 269] width 189 height 23
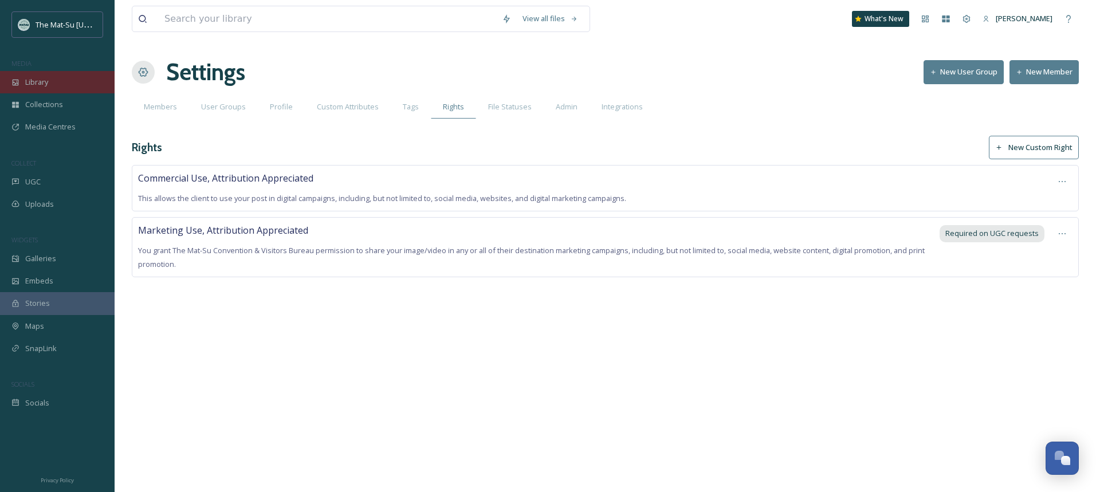
click at [41, 83] on span "Library" at bounding box center [36, 82] width 23 height 11
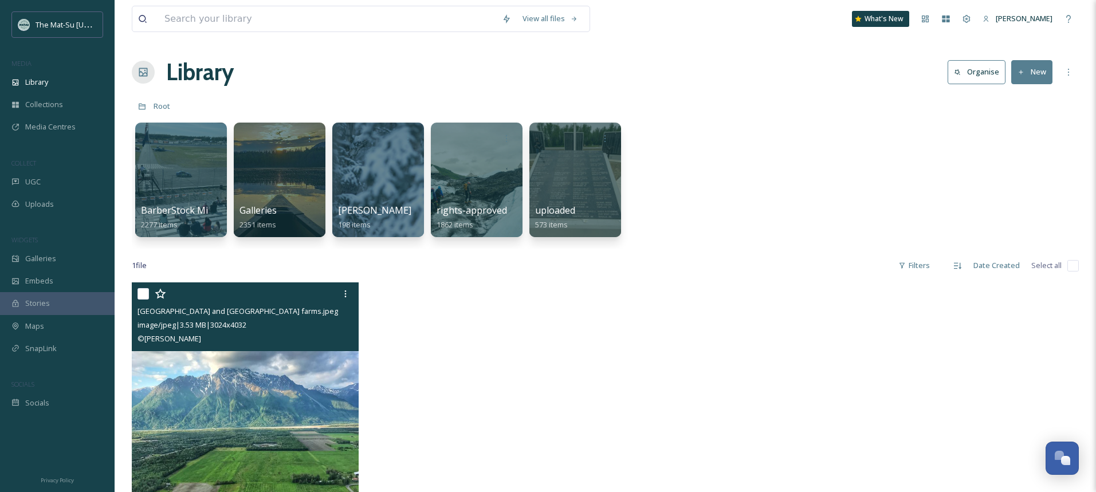
click at [226, 405] on img at bounding box center [245, 433] width 227 height 303
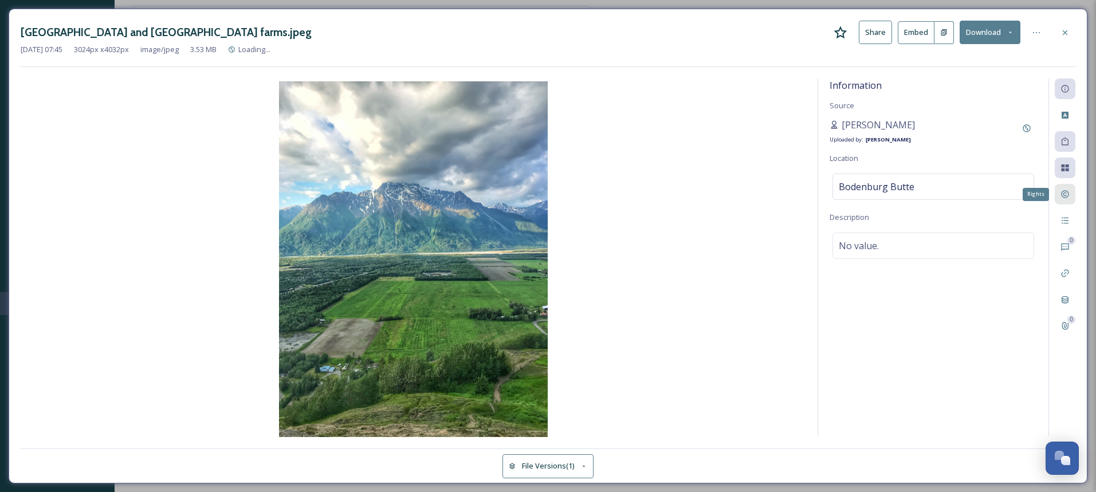
click at [1071, 199] on div "Rights" at bounding box center [1065, 194] width 21 height 21
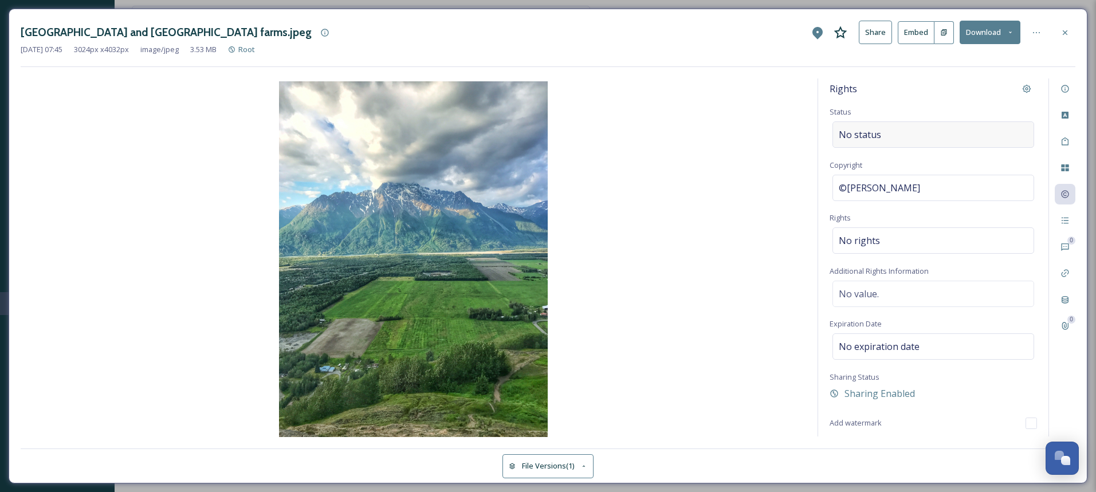
click at [917, 136] on div "No status" at bounding box center [934, 134] width 202 height 26
click at [932, 139] on input at bounding box center [896, 134] width 126 height 25
type input "marketing"
click at [898, 132] on input "marketing" at bounding box center [896, 134] width 126 height 25
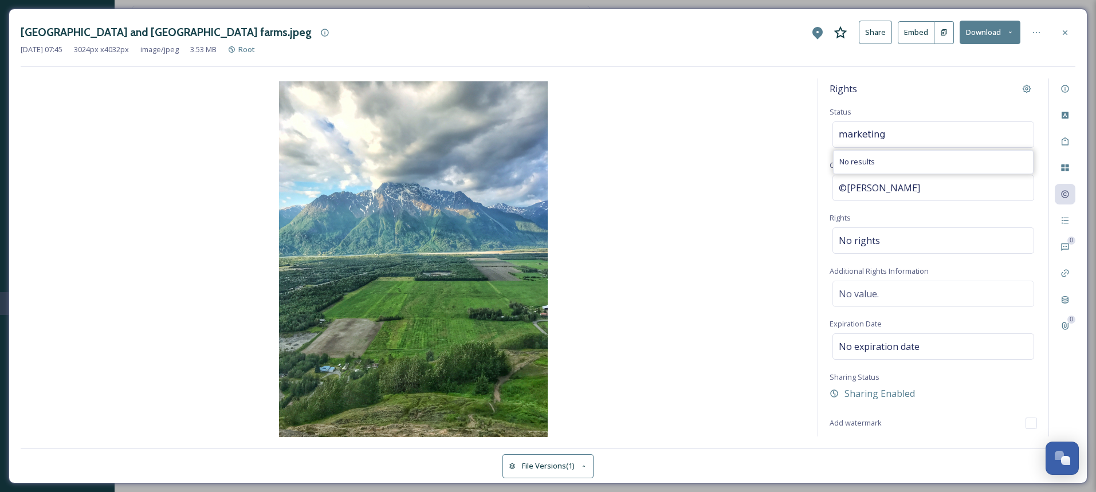
click at [898, 132] on input "marketing" at bounding box center [896, 134] width 126 height 25
click at [907, 244] on div "No rights" at bounding box center [934, 240] width 202 height 26
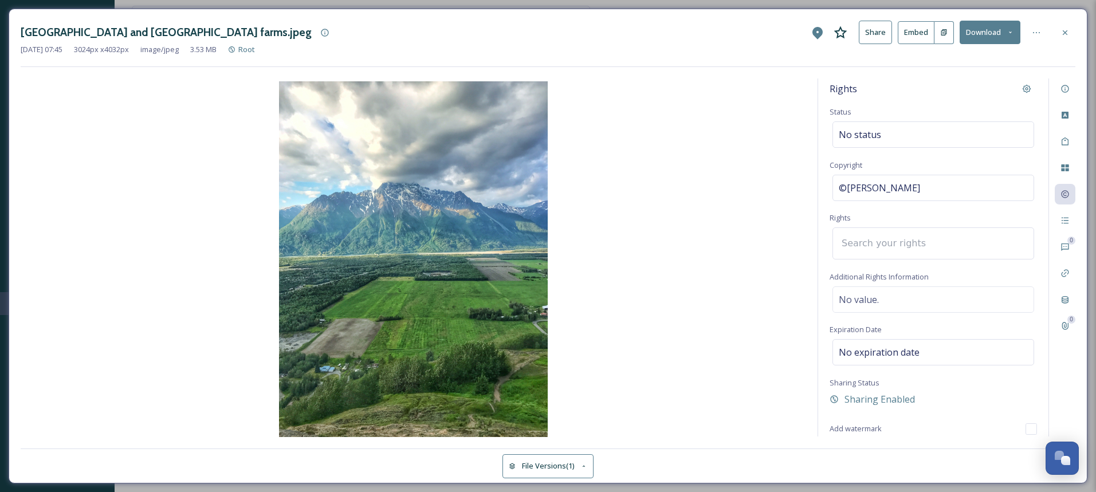
click at [907, 244] on input at bounding box center [899, 243] width 126 height 25
type input "marketing"
click at [898, 296] on span "Marketing Use, Attribution Appreciated" at bounding box center [905, 296] width 133 height 11
click at [937, 244] on input at bounding box center [899, 243] width 126 height 25
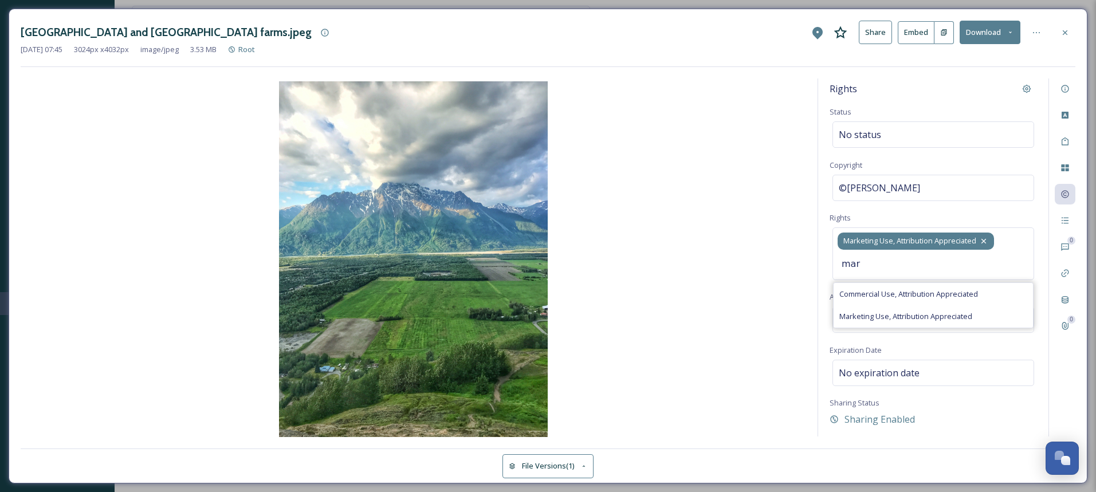
type input "mar"
click at [867, 239] on span "Marketing Use, Attribution Appreciated" at bounding box center [909, 240] width 133 height 11
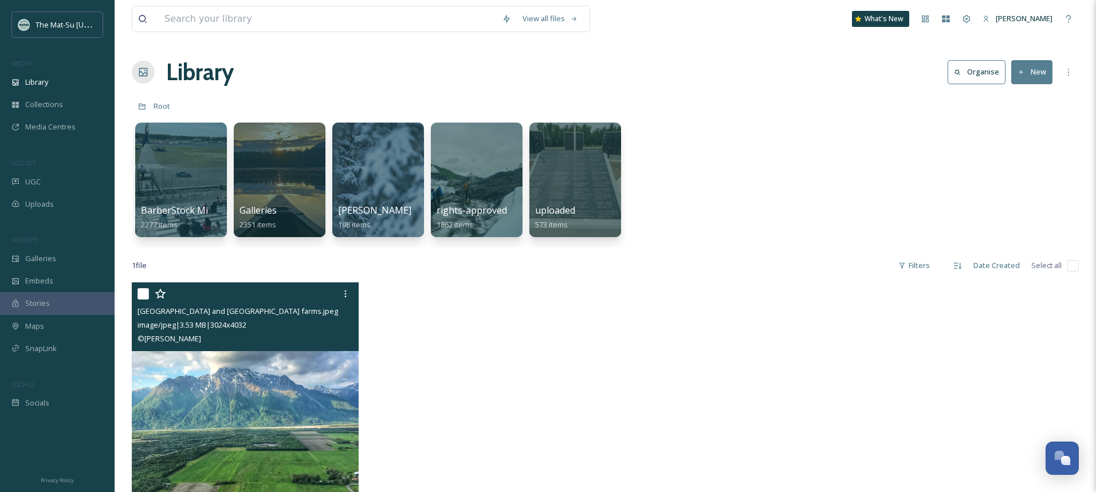
click at [266, 388] on img at bounding box center [245, 433] width 227 height 303
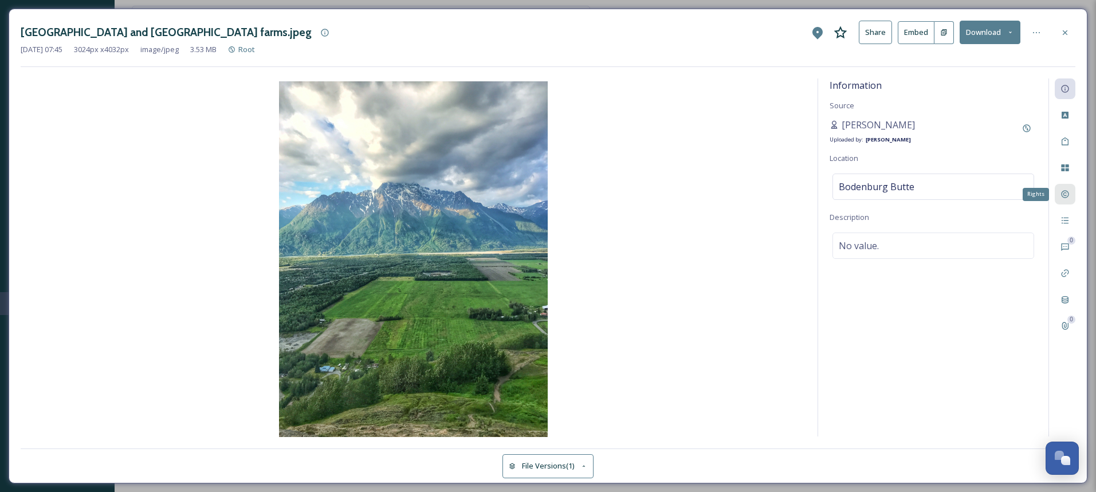
click at [1063, 195] on icon at bounding box center [1065, 194] width 9 height 9
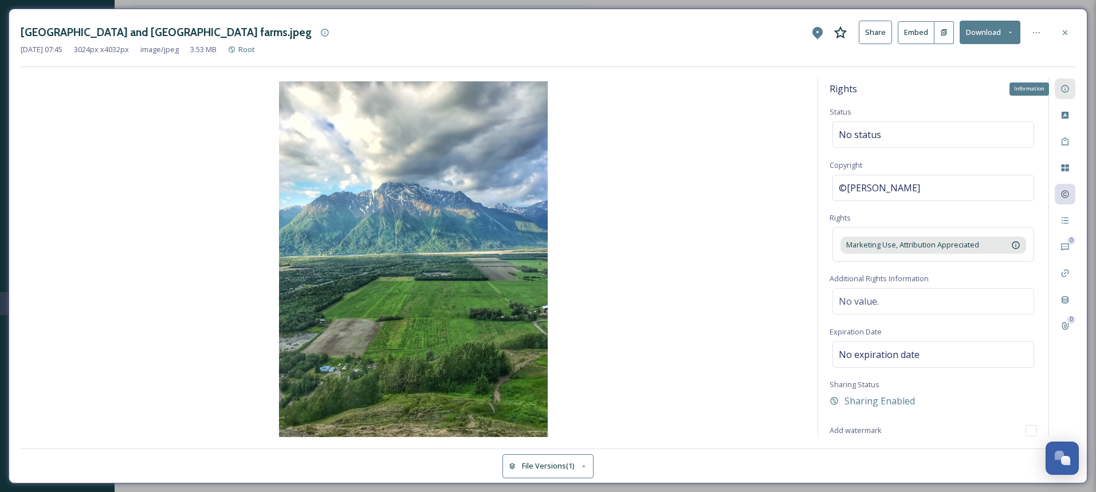
click at [1068, 88] on icon at bounding box center [1065, 88] width 9 height 9
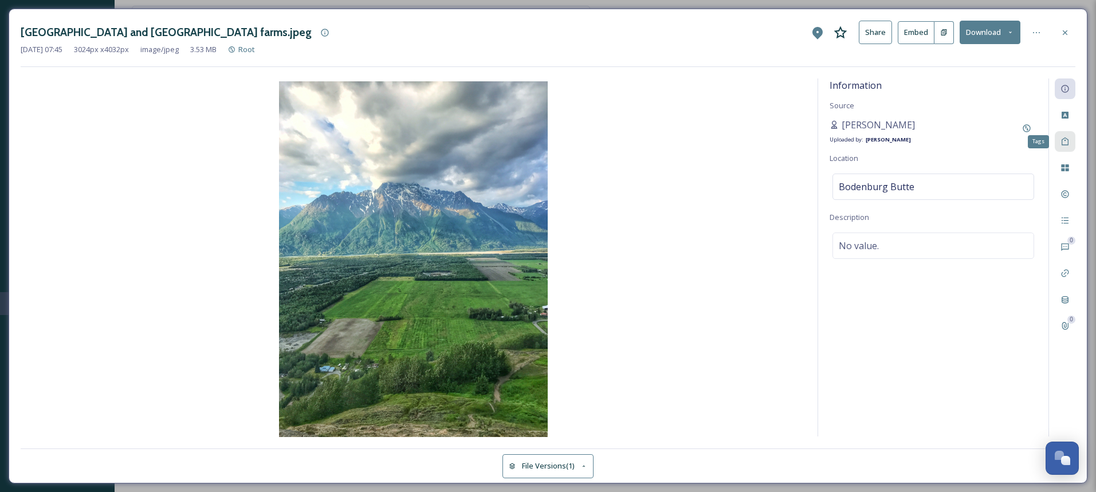
click at [1063, 144] on icon at bounding box center [1065, 141] width 9 height 9
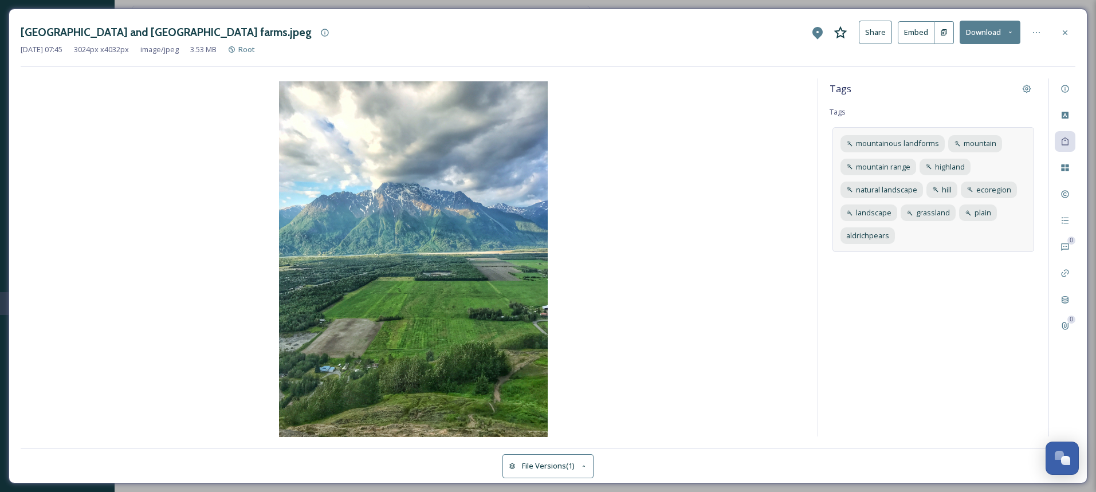
click at [957, 235] on div "mountainous landforms mountain mountain range highland natural landscape hill e…" at bounding box center [934, 189] width 202 height 125
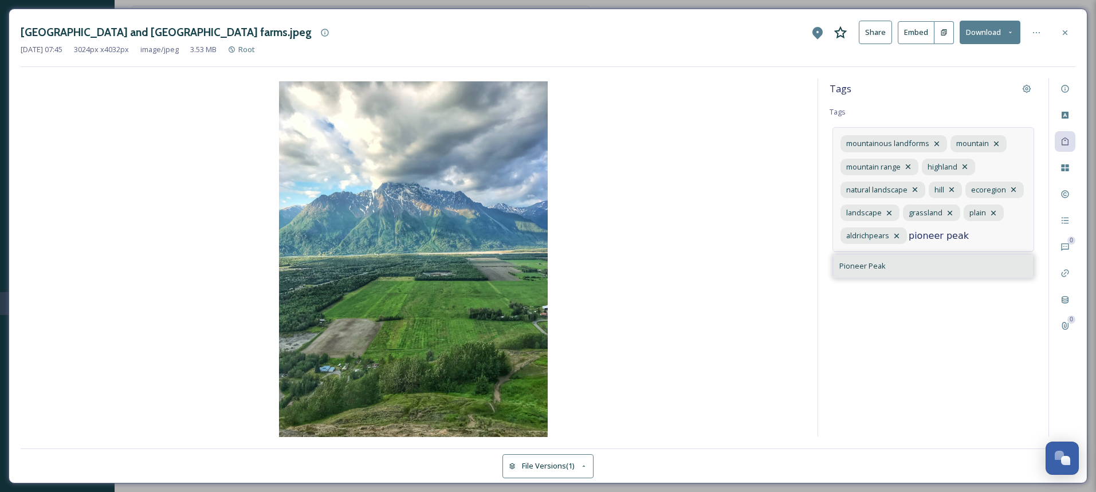
type input "pioneer peak"
click at [867, 272] on span "Pioneer Peak" at bounding box center [862, 266] width 46 height 11
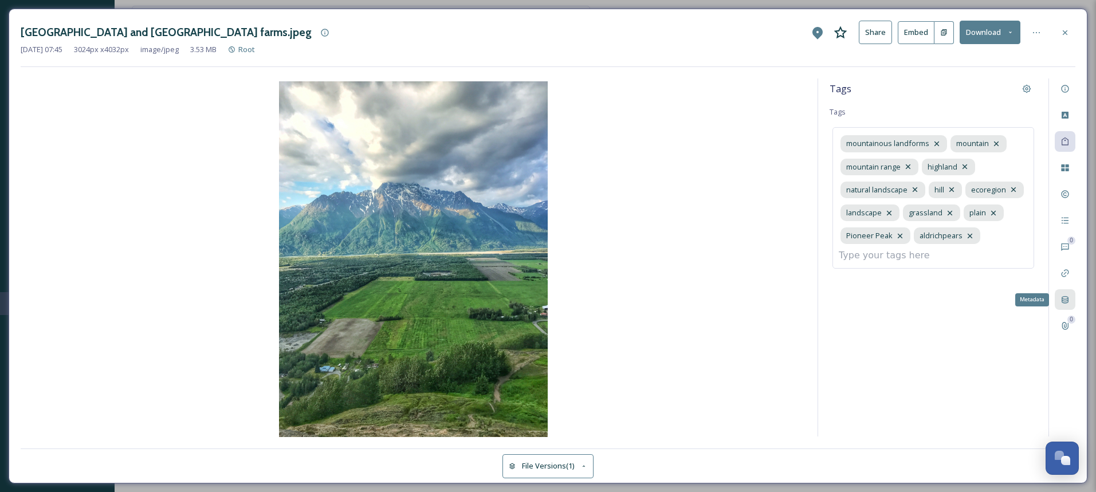
click at [1066, 300] on icon at bounding box center [1065, 299] width 9 height 9
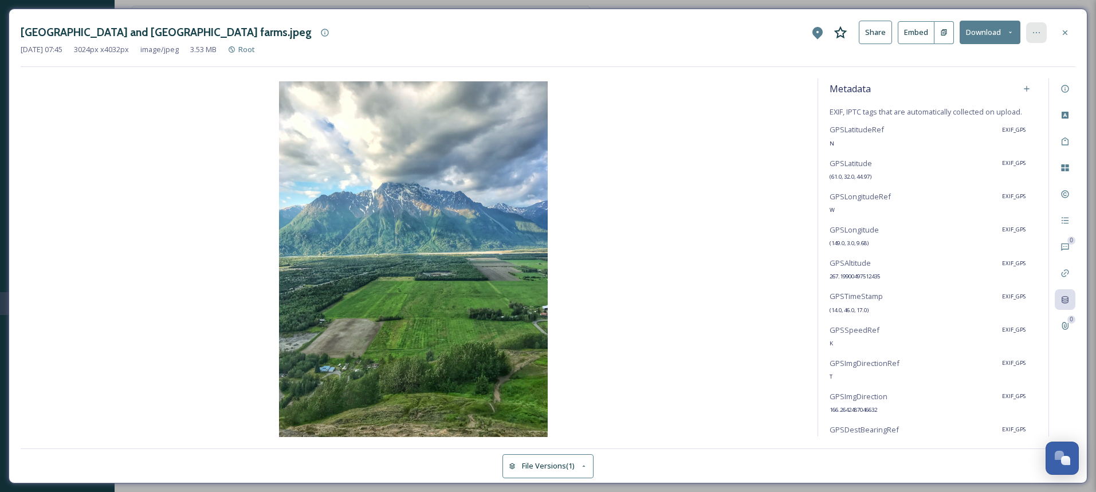
click at [1037, 32] on icon at bounding box center [1036, 32] width 7 height 1
click at [951, 84] on span "Move to Folder" at bounding box center [943, 79] width 51 height 11
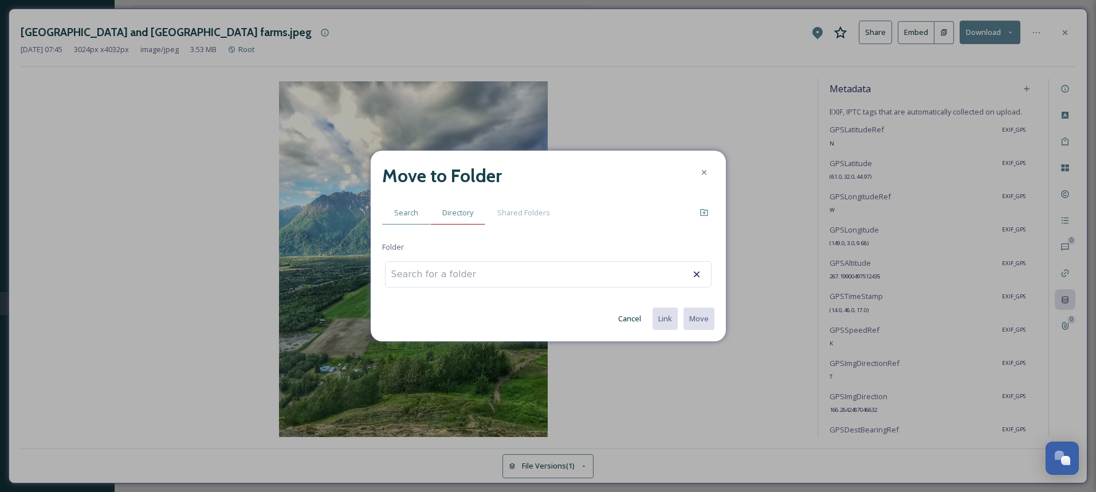
click at [466, 214] on span "Directory" at bounding box center [457, 212] width 31 height 11
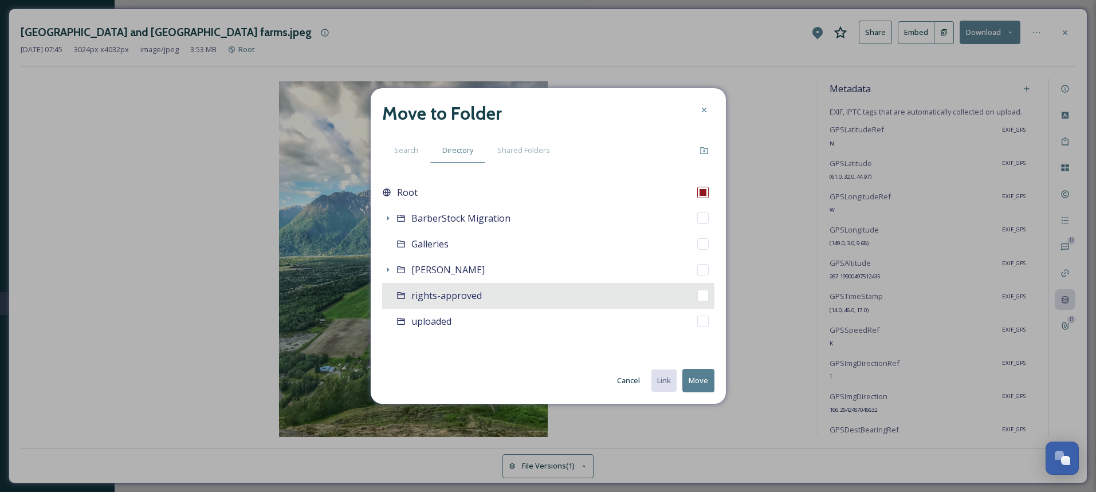
click at [442, 293] on span "rights-approved" at bounding box center [446, 295] width 70 height 13
checkbox input "false"
checkbox input "true"
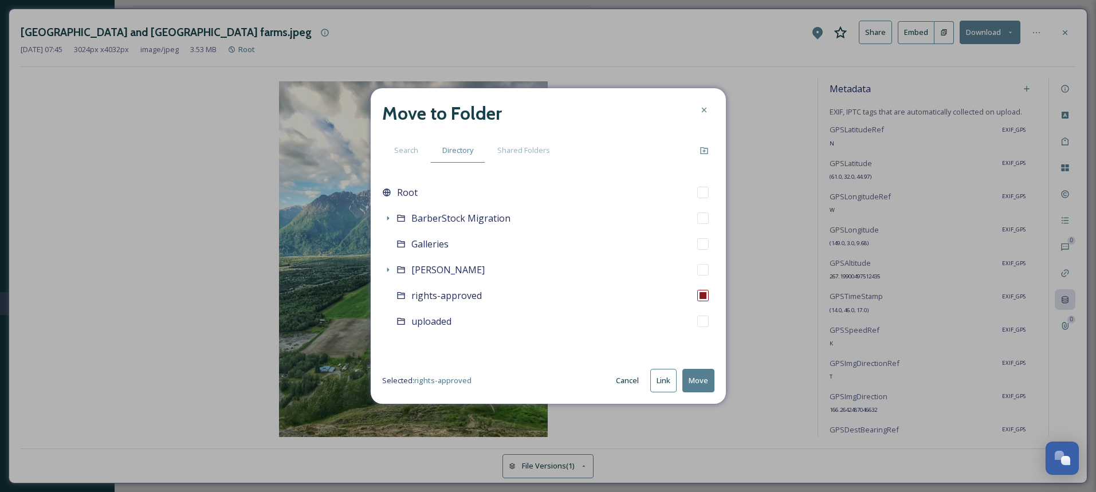
click at [703, 380] on button "Move" at bounding box center [698, 380] width 32 height 23
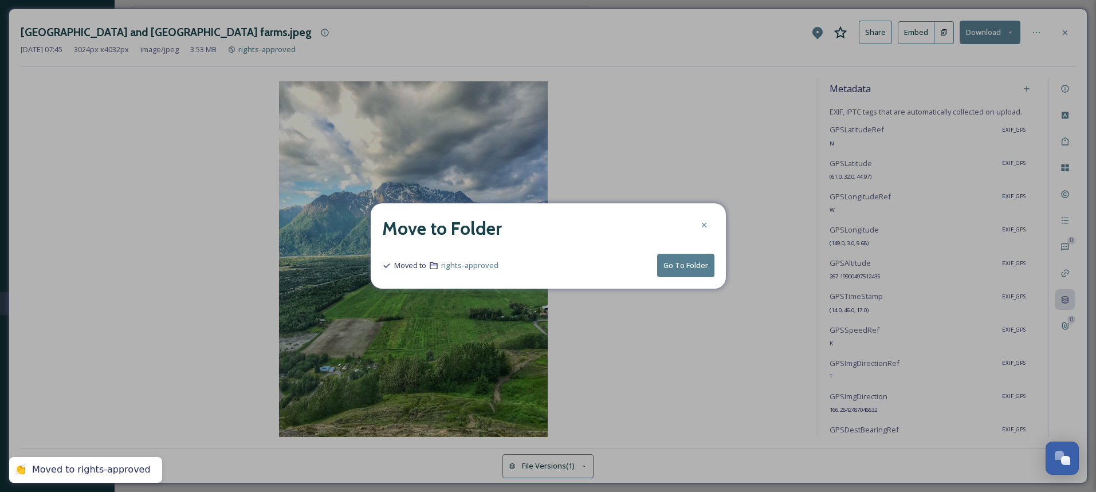
click at [688, 265] on button "Go To Folder" at bounding box center [685, 265] width 57 height 23
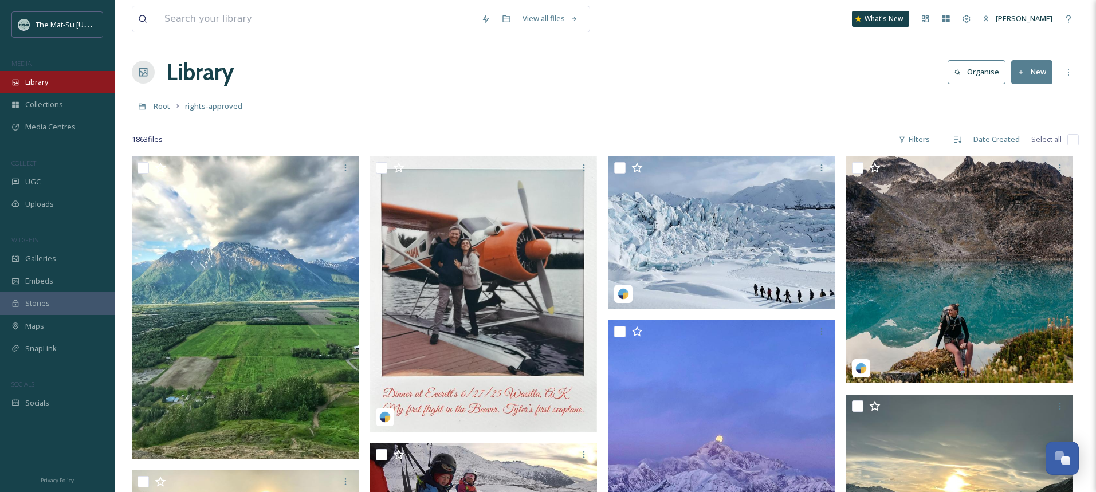
click at [41, 87] on span "Library" at bounding box center [36, 82] width 23 height 11
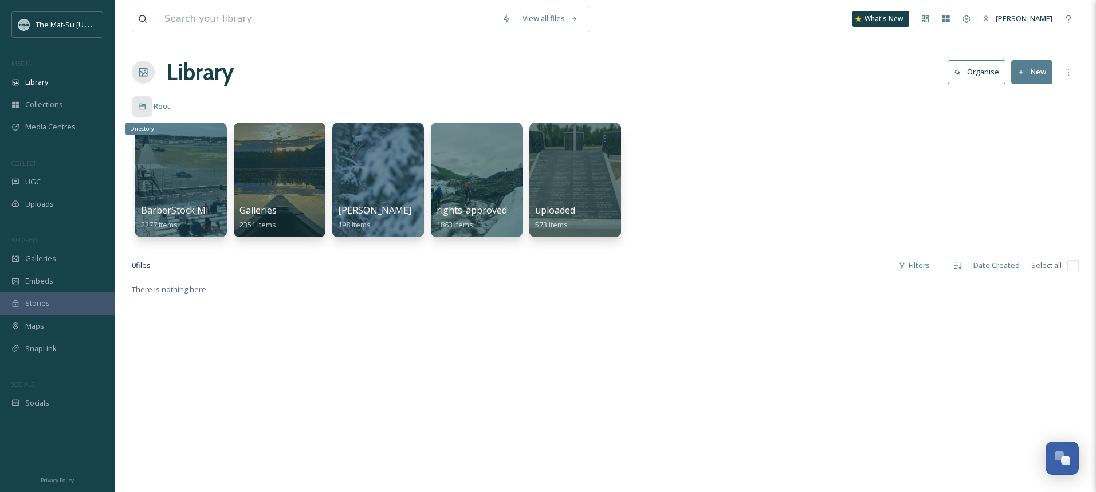
click at [140, 106] on icon at bounding box center [142, 107] width 7 height 6
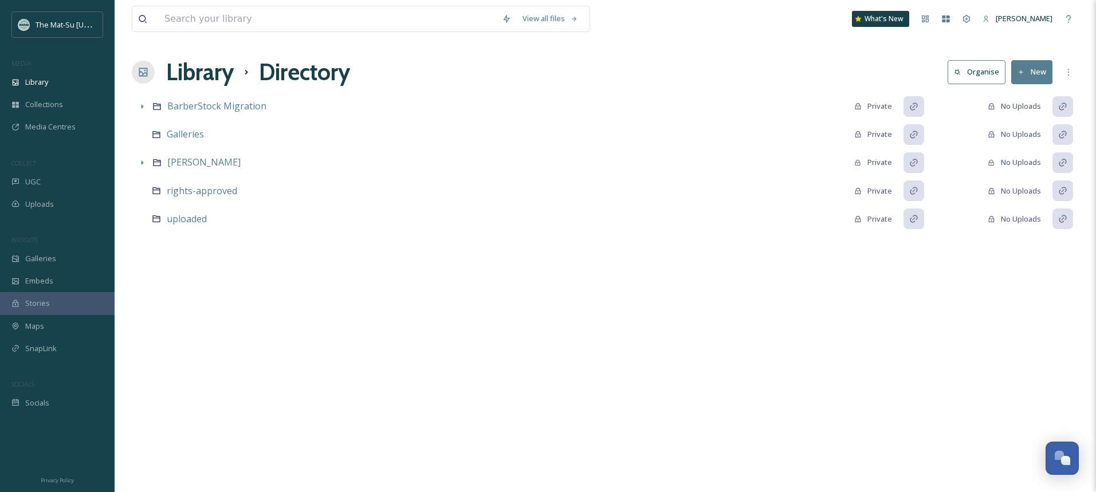
click at [202, 76] on h1 "Library" at bounding box center [200, 72] width 68 height 34
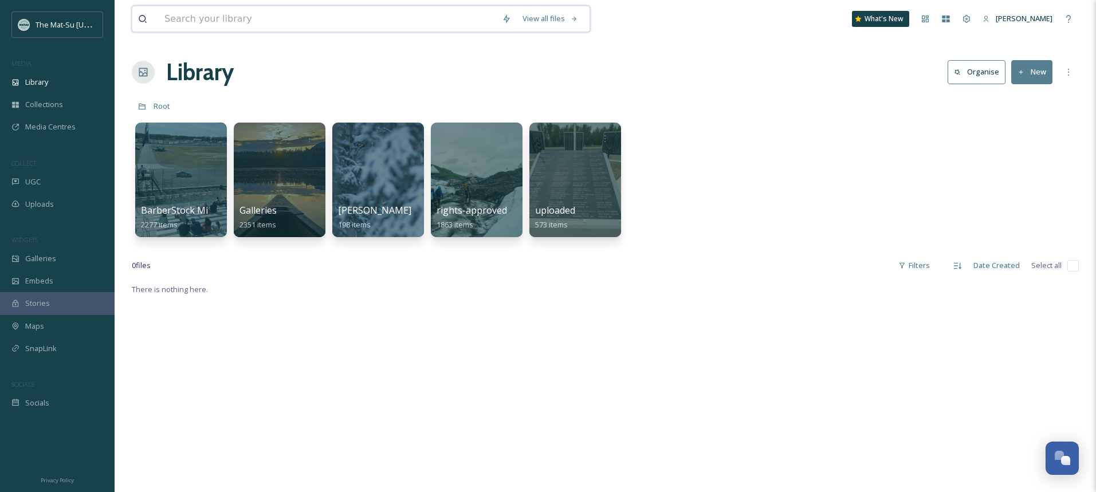
click at [295, 18] on input at bounding box center [327, 18] width 337 height 25
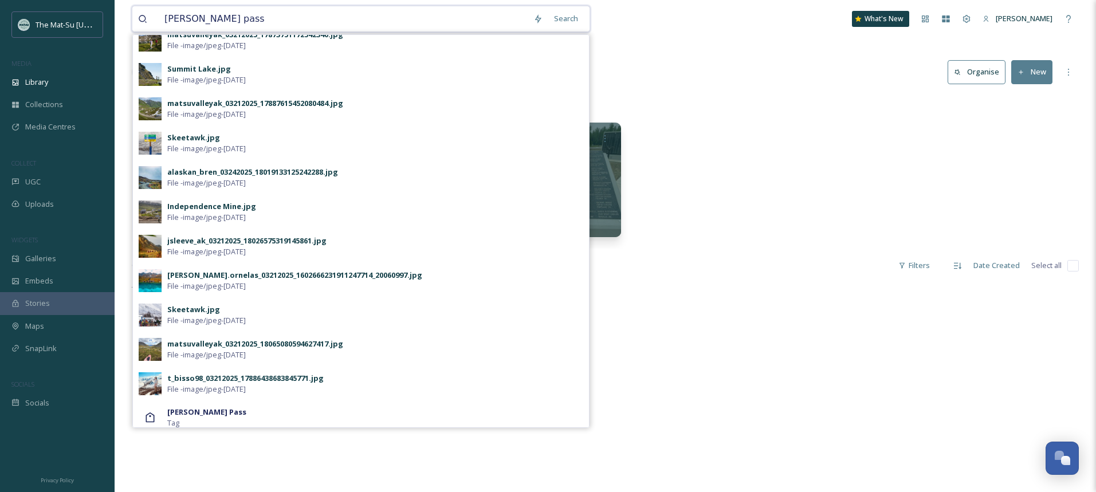
scroll to position [420, 0]
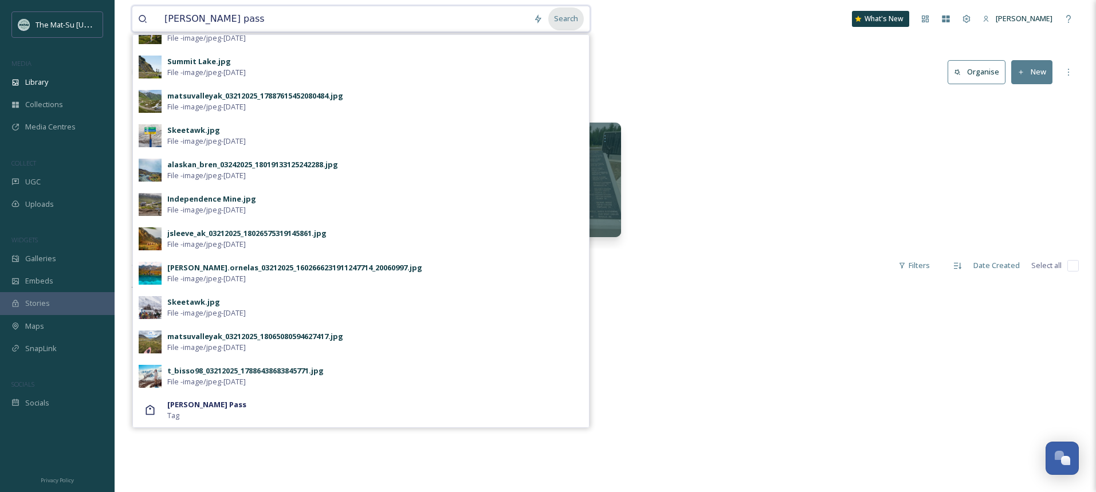
type input "[PERSON_NAME] pass"
click at [570, 17] on div "Search" at bounding box center [566, 18] width 36 height 22
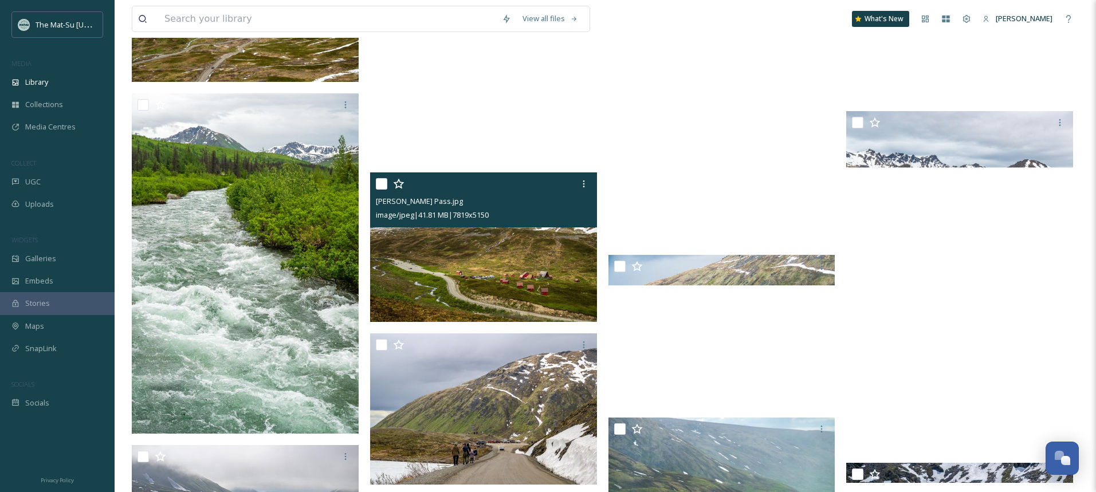
scroll to position [6628, 0]
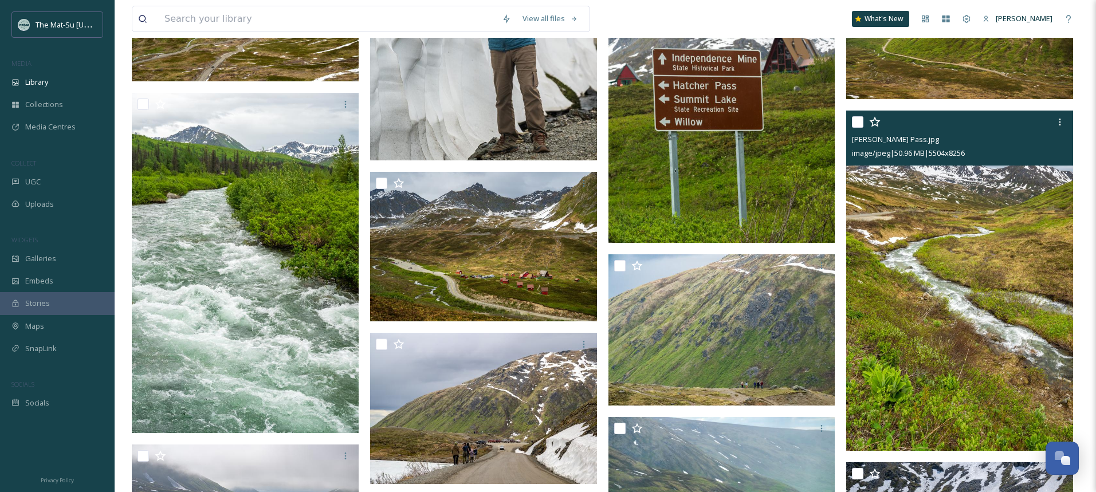
click at [916, 266] on img at bounding box center [959, 281] width 227 height 340
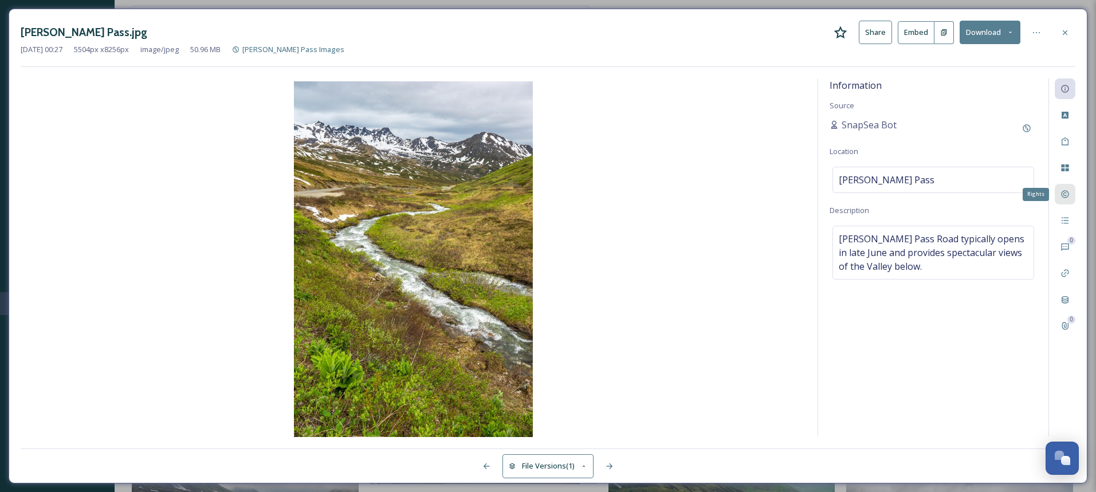
click at [1066, 194] on icon at bounding box center [1065, 194] width 9 height 9
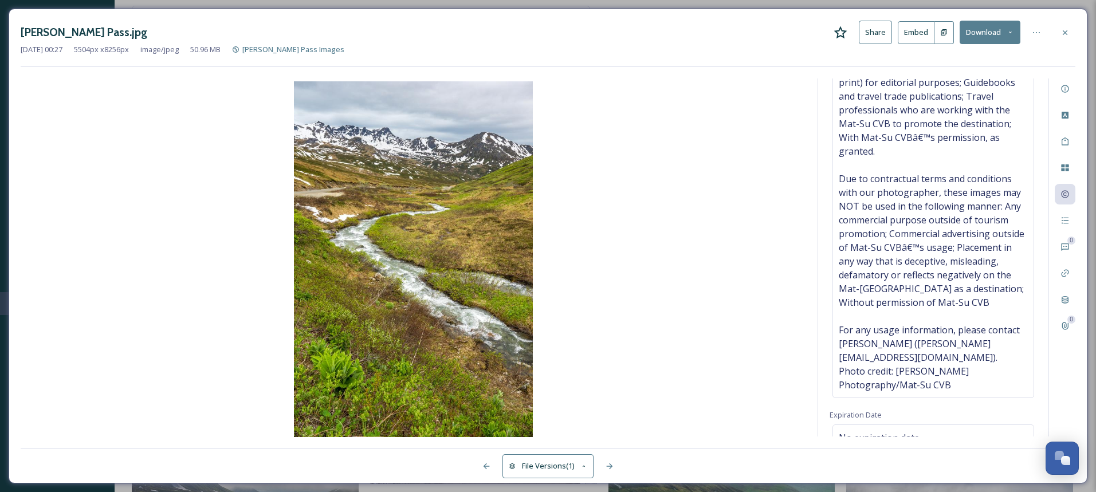
scroll to position [326, 0]
click at [1067, 36] on icon at bounding box center [1065, 32] width 9 height 9
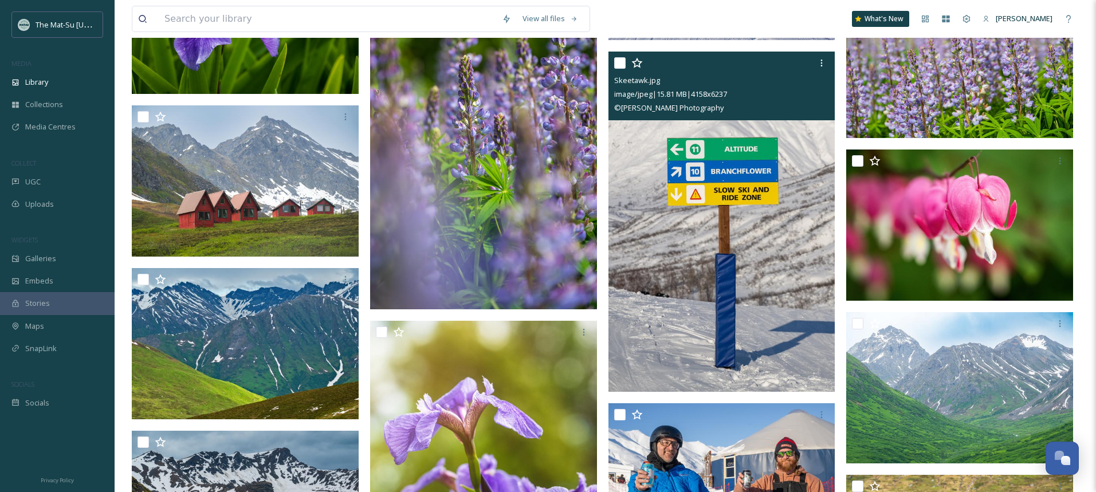
scroll to position [5286, 0]
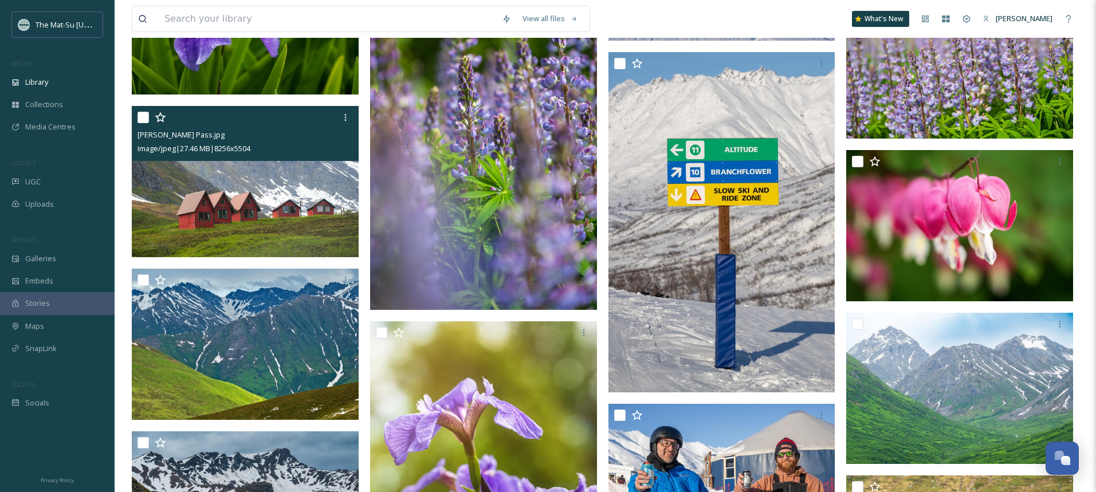
click at [270, 203] on img at bounding box center [245, 181] width 227 height 151
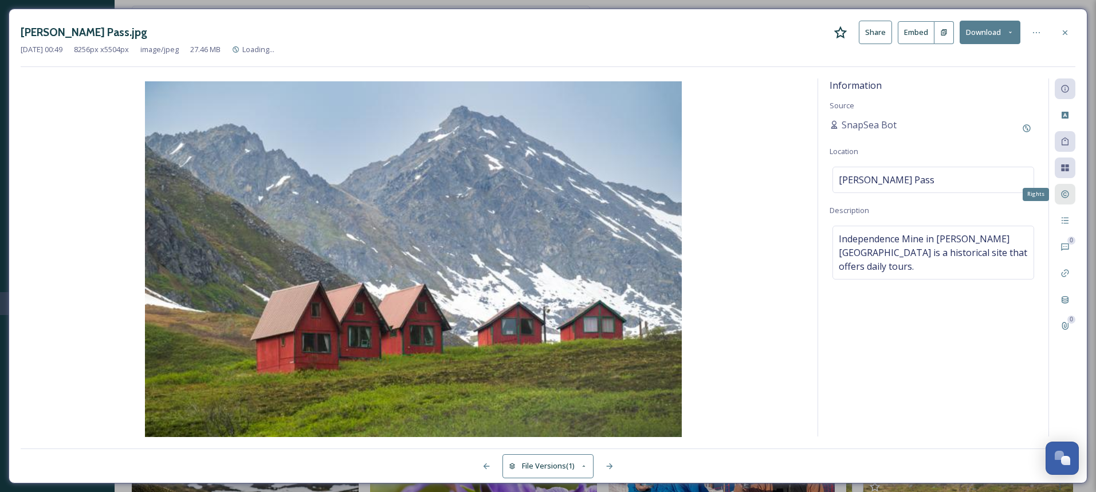
click at [1065, 195] on icon at bounding box center [1064, 194] width 7 height 7
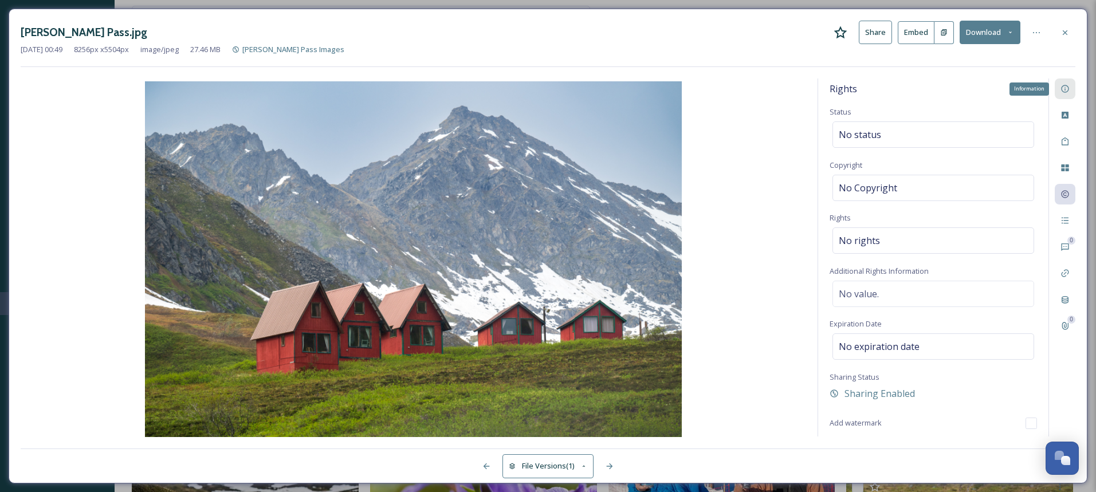
click at [1066, 88] on icon at bounding box center [1065, 88] width 9 height 9
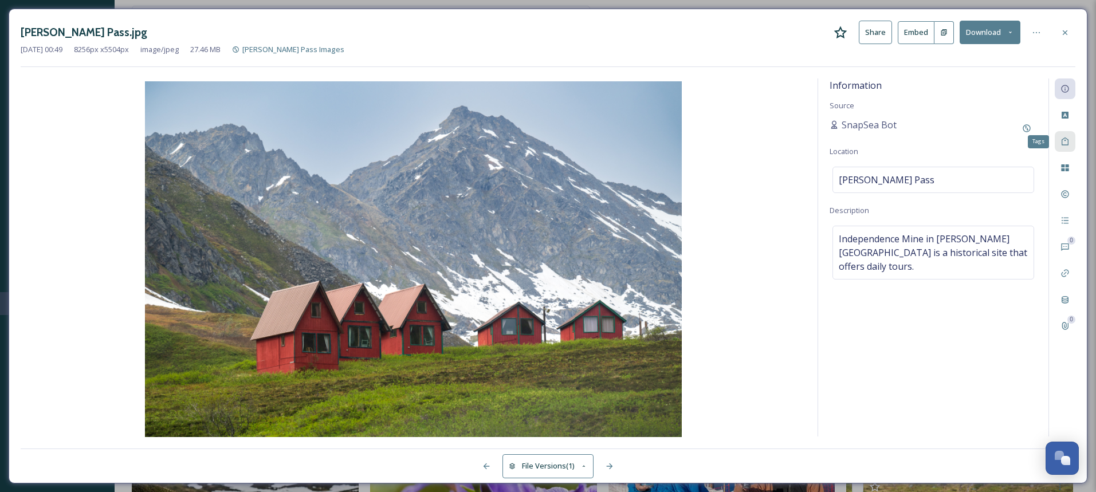
click at [1067, 142] on icon at bounding box center [1065, 141] width 9 height 9
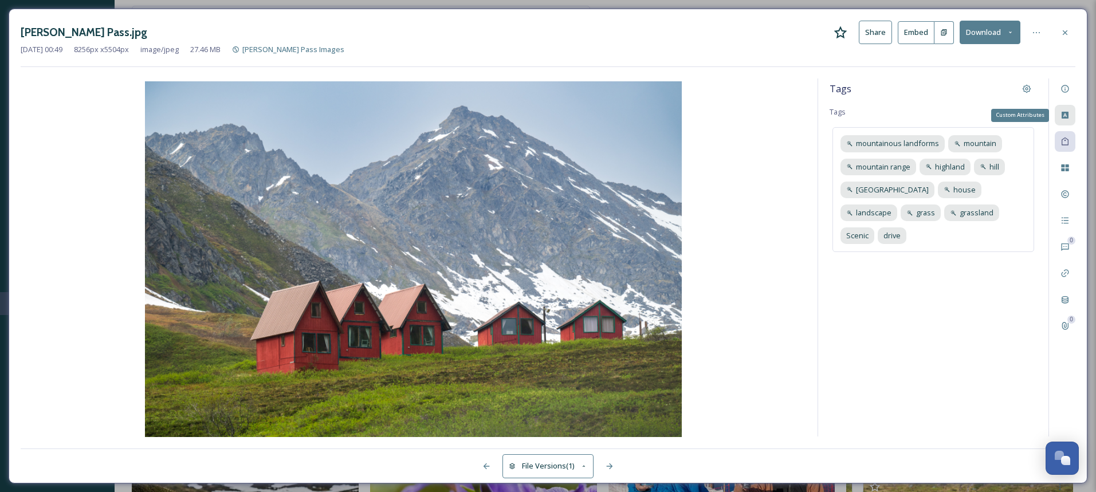
click at [1069, 113] on icon at bounding box center [1065, 115] width 9 height 9
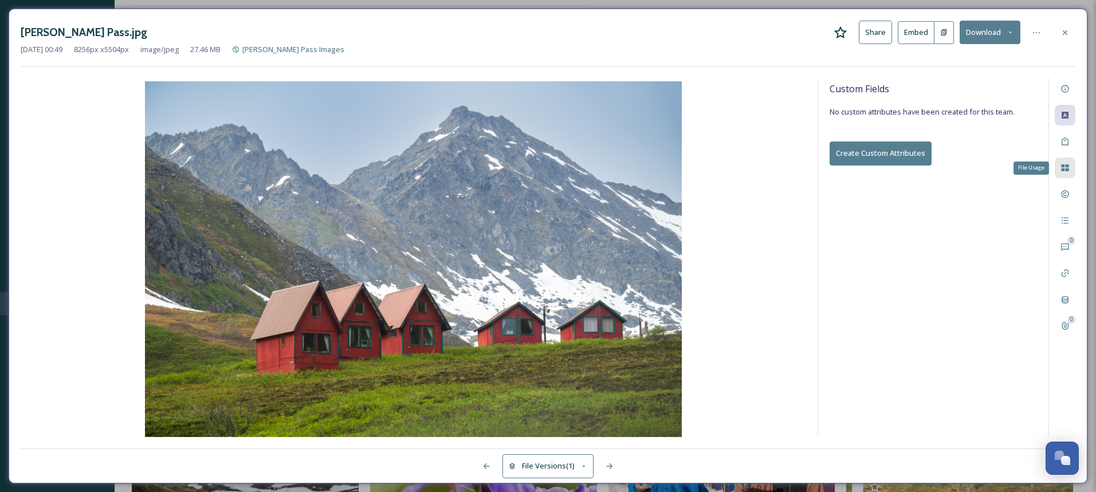
click at [1067, 171] on icon at bounding box center [1064, 167] width 7 height 7
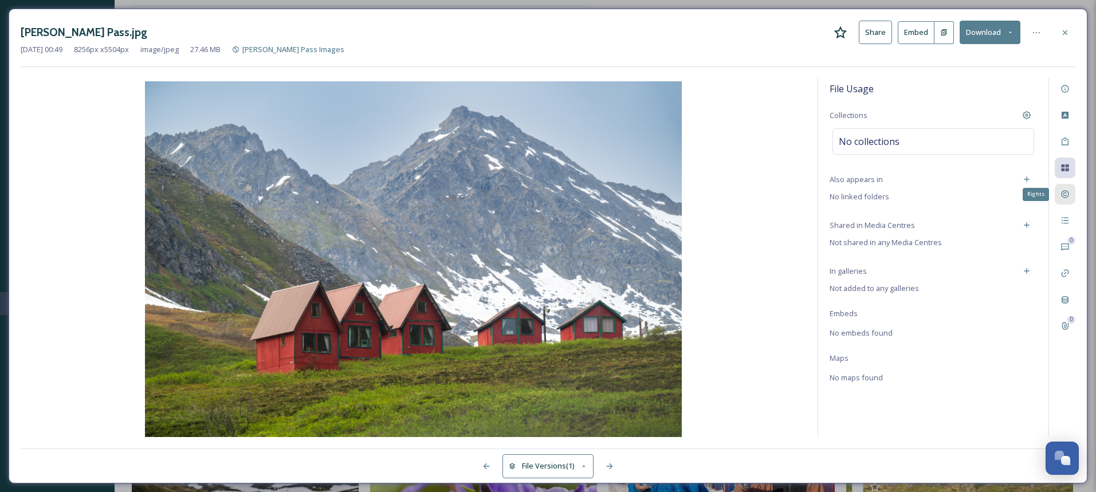
click at [1063, 191] on icon at bounding box center [1064, 194] width 7 height 7
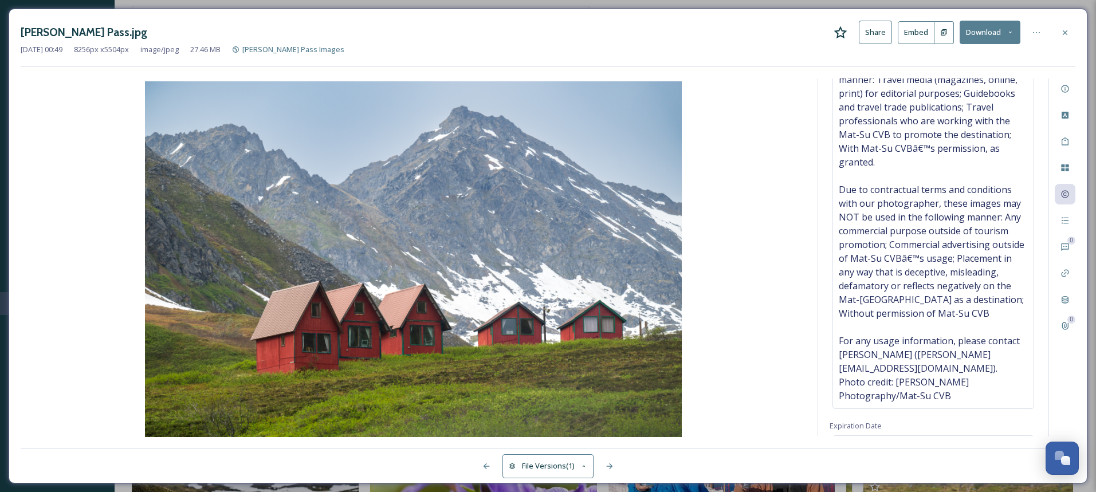
scroll to position [378, 0]
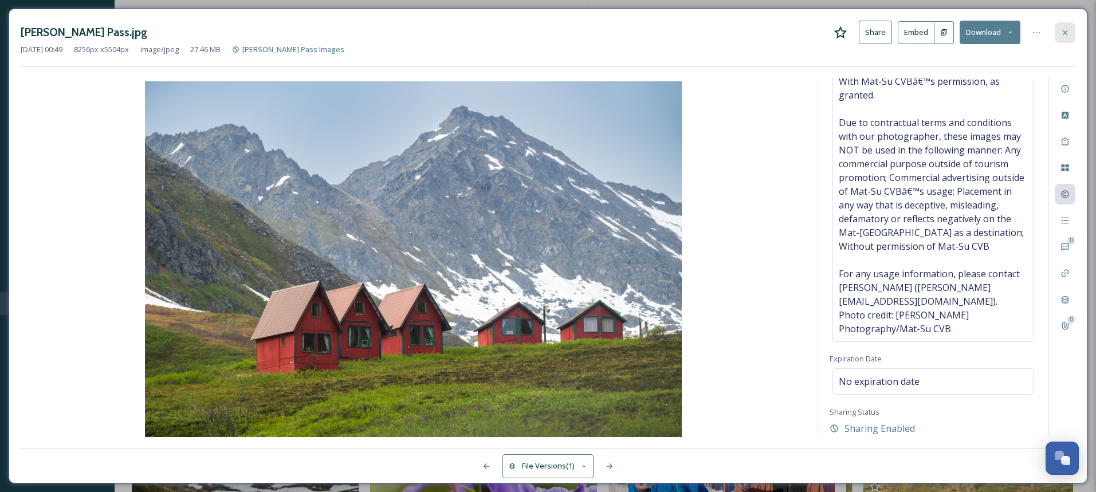
click at [1066, 32] on icon at bounding box center [1065, 32] width 5 height 5
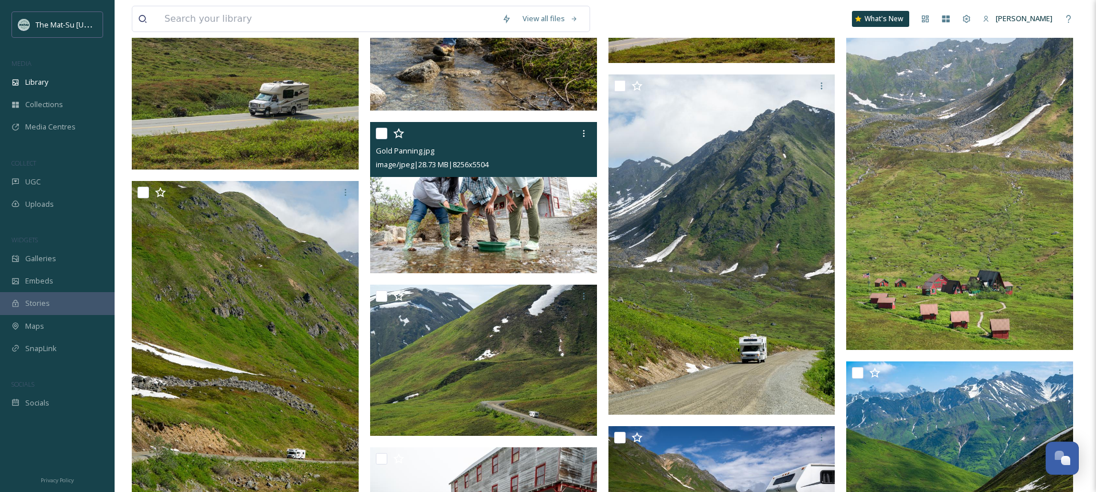
scroll to position [12612, 0]
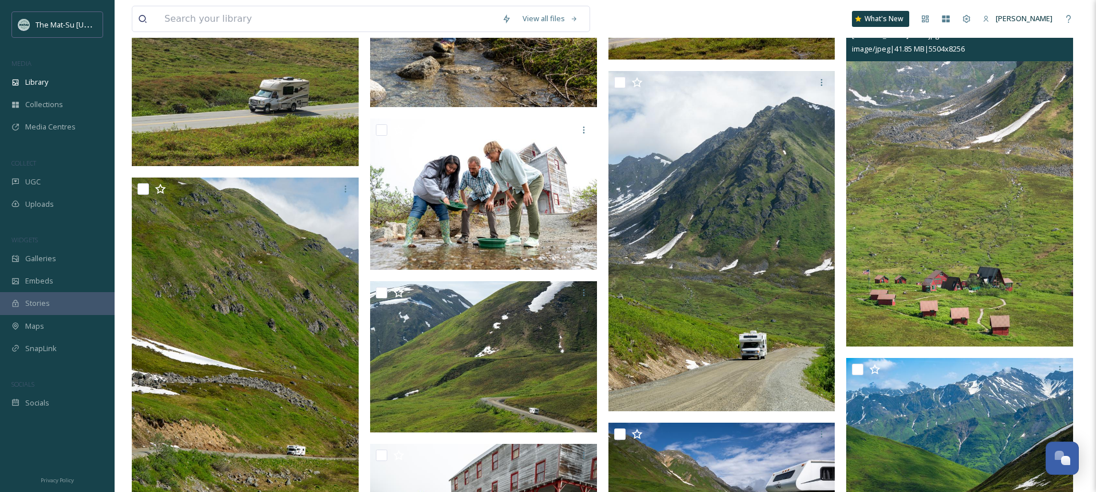
click at [960, 214] on img at bounding box center [959, 176] width 227 height 340
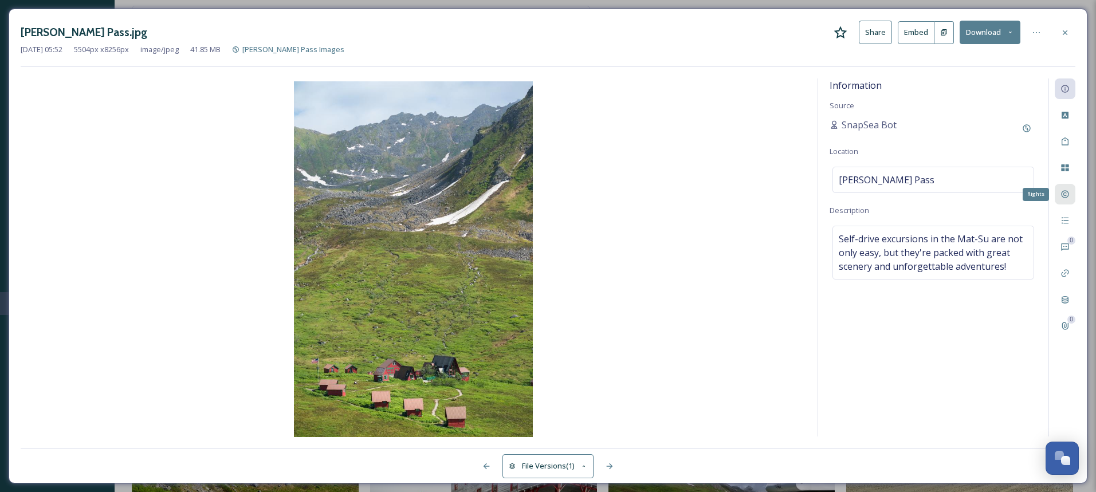
click at [1067, 198] on icon at bounding box center [1065, 194] width 9 height 9
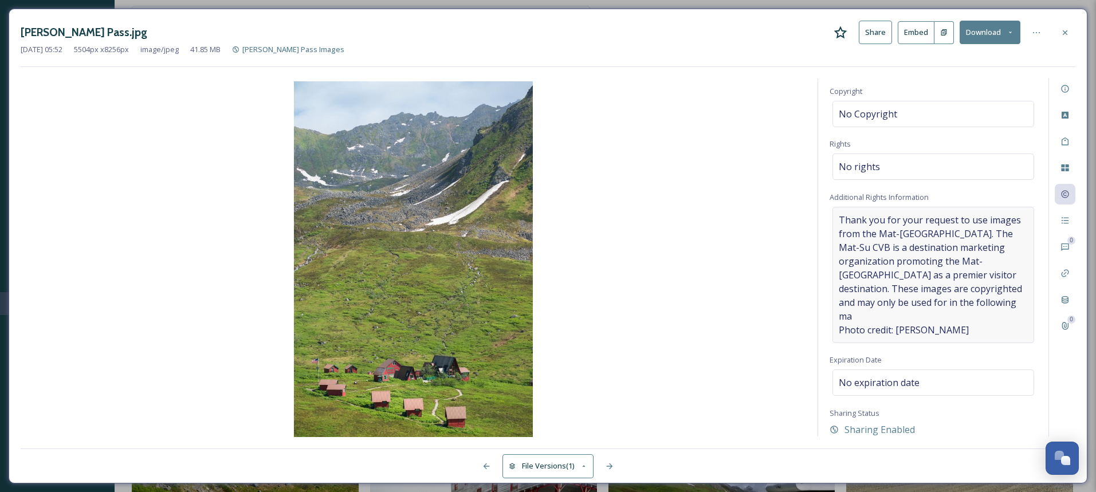
scroll to position [89, 0]
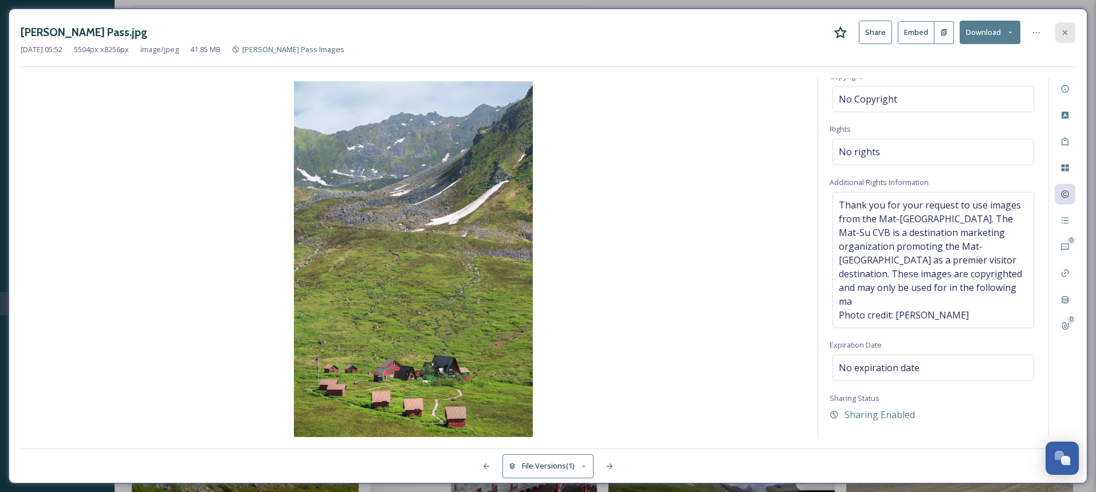
click at [1070, 30] on div at bounding box center [1065, 32] width 21 height 21
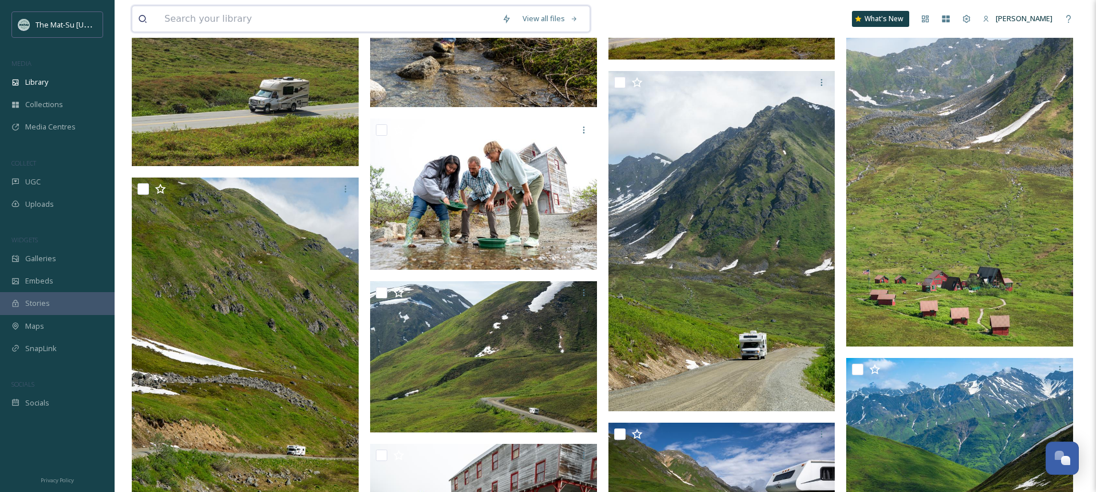
click at [248, 15] on input at bounding box center [327, 18] width 337 height 25
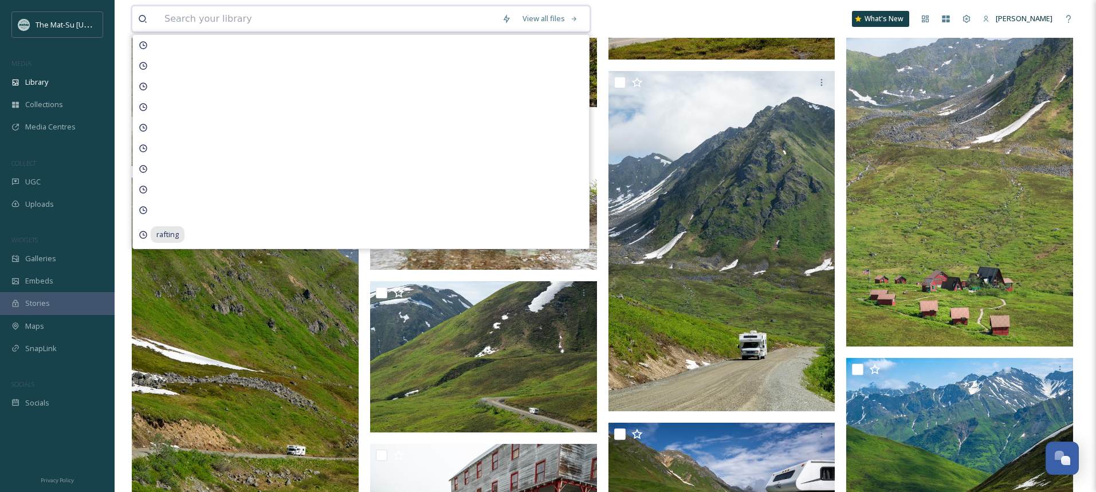
paste input "1551a8be-ff4c-9328-1349-8fde8040bec3.jpg"
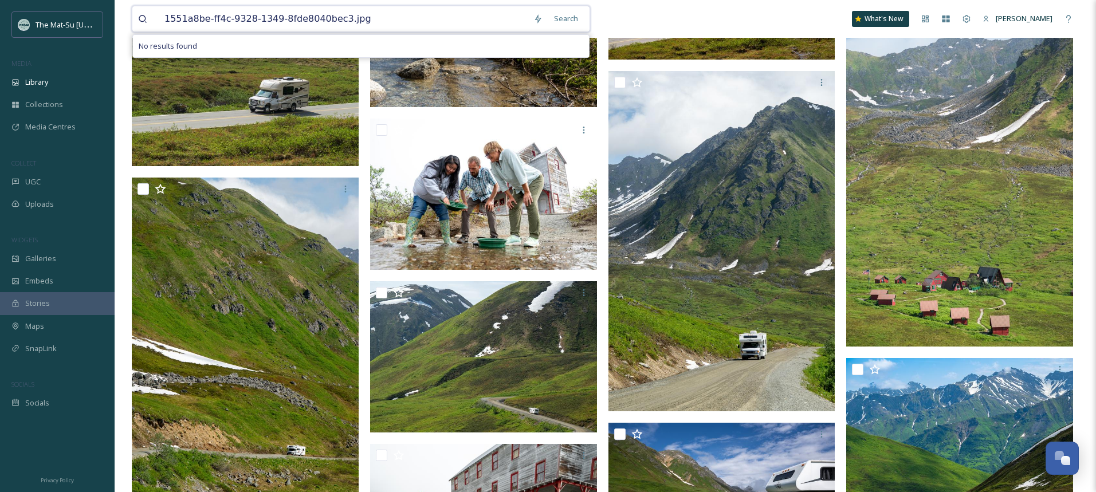
click at [362, 26] on input "1551a8be-ff4c-9328-1349-8fde8040bec3.jpg" at bounding box center [343, 18] width 369 height 25
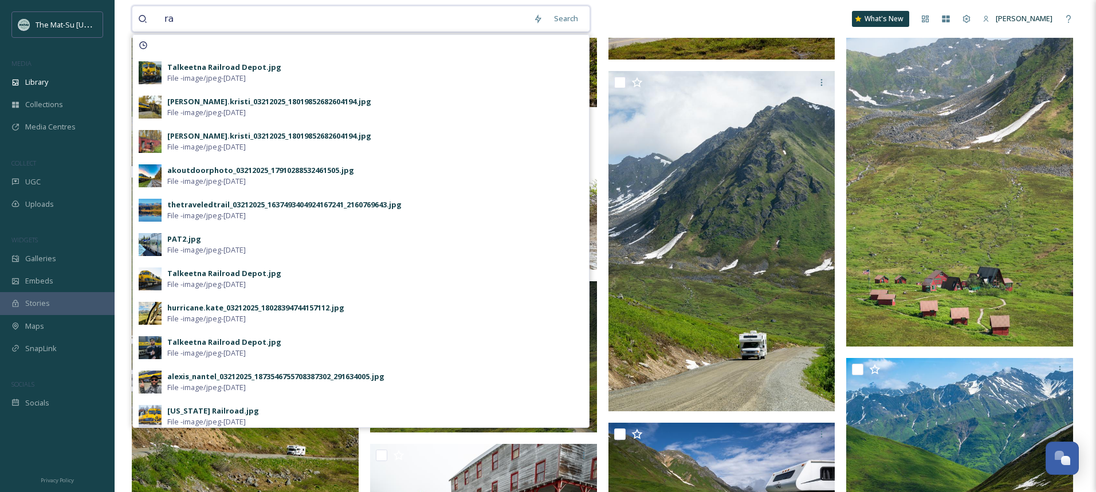
type input "r"
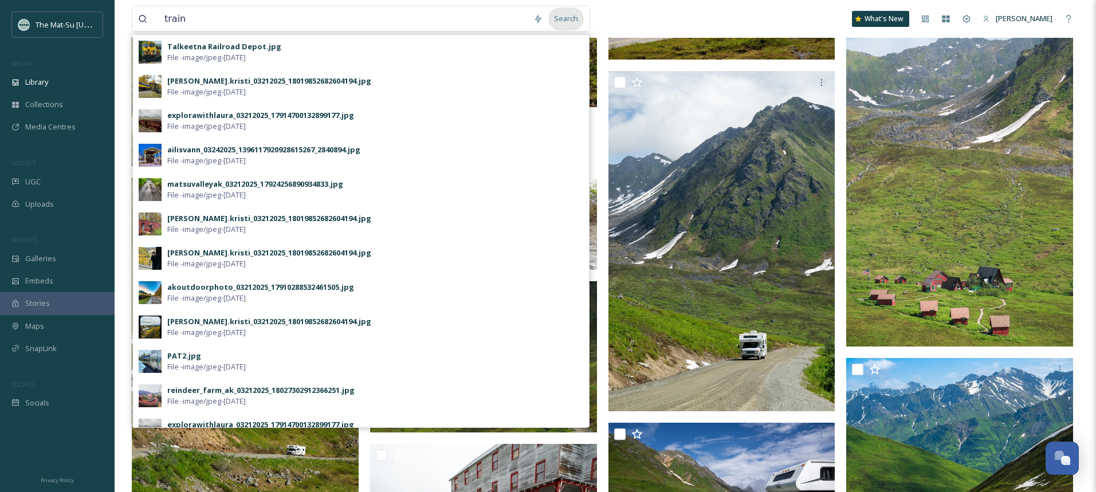
click at [568, 21] on div "Search" at bounding box center [566, 18] width 36 height 22
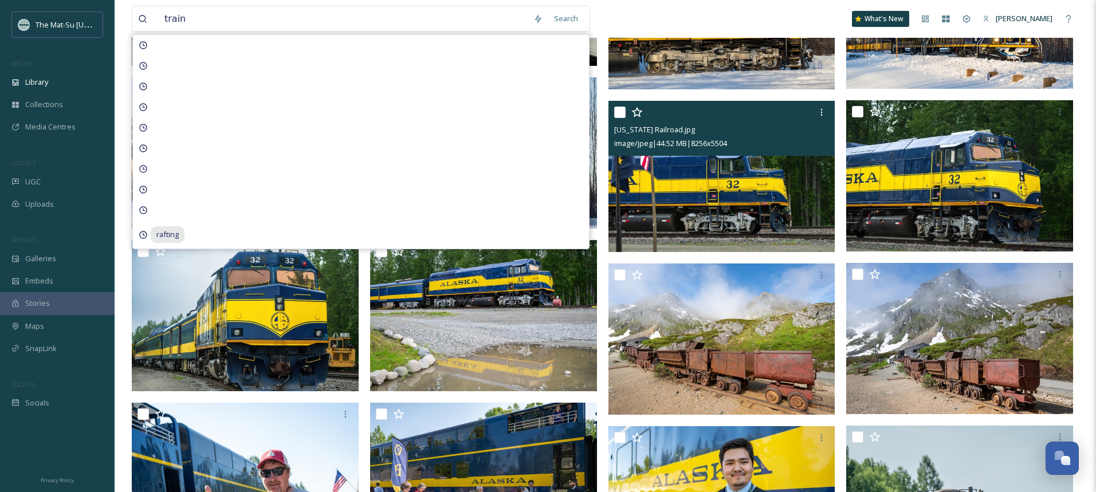
scroll to position [233, 0]
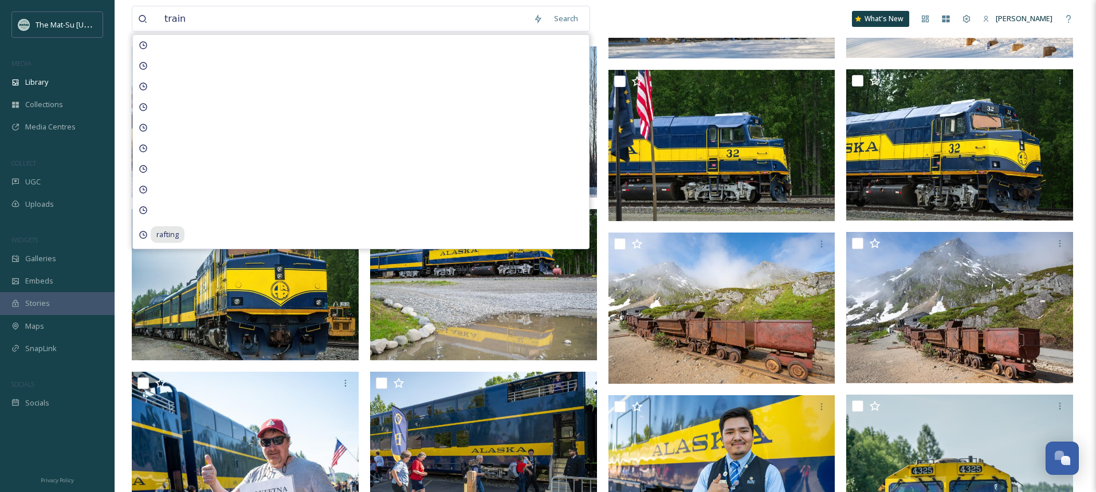
click at [639, 22] on div "train Search rafting What's New [PERSON_NAME]" at bounding box center [605, 19] width 947 height 38
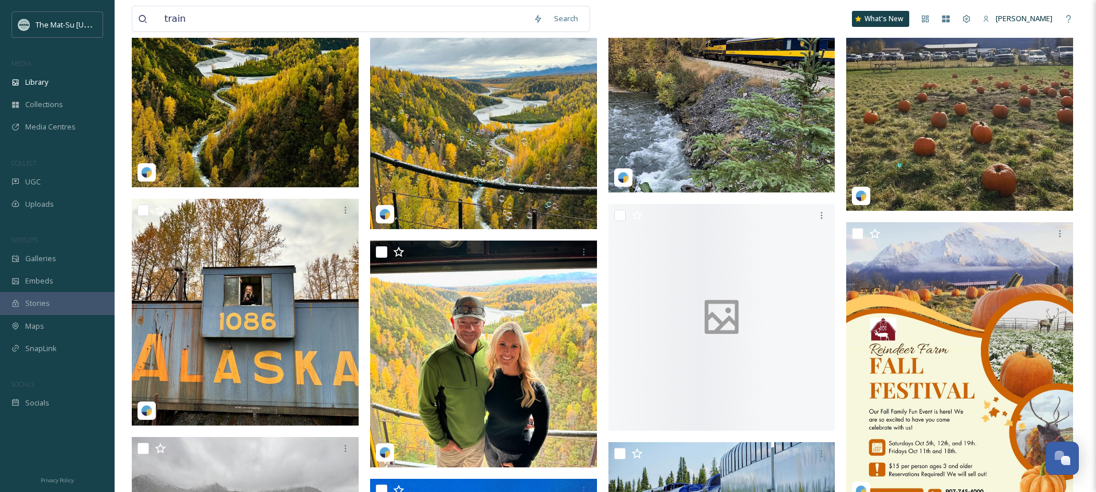
scroll to position [2352, 0]
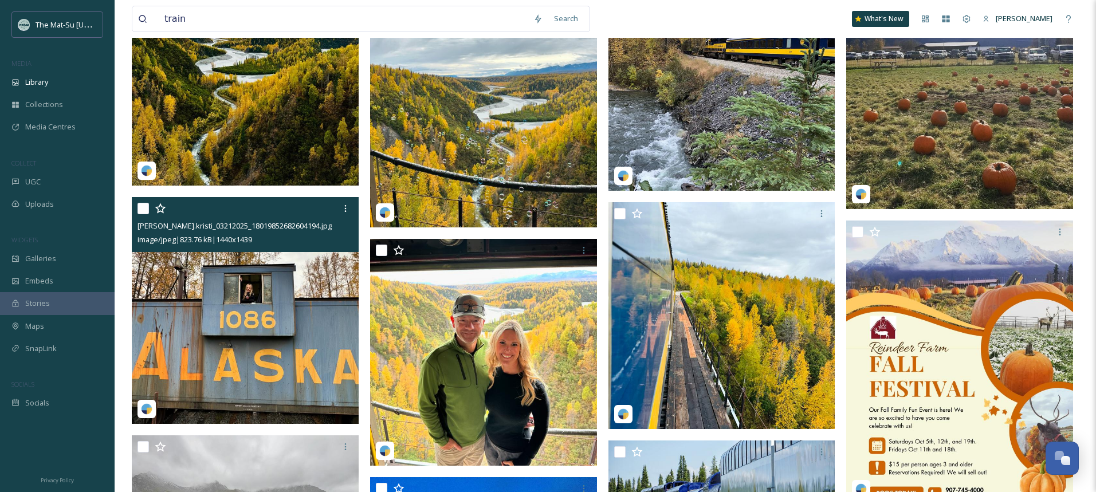
click at [281, 343] on img at bounding box center [245, 310] width 227 height 227
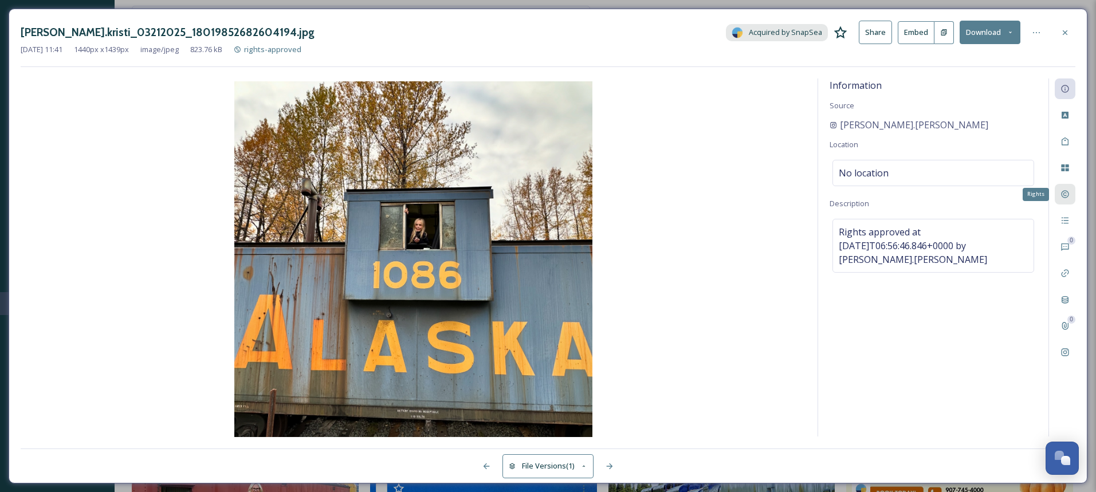
click at [1067, 199] on icon at bounding box center [1065, 194] width 9 height 9
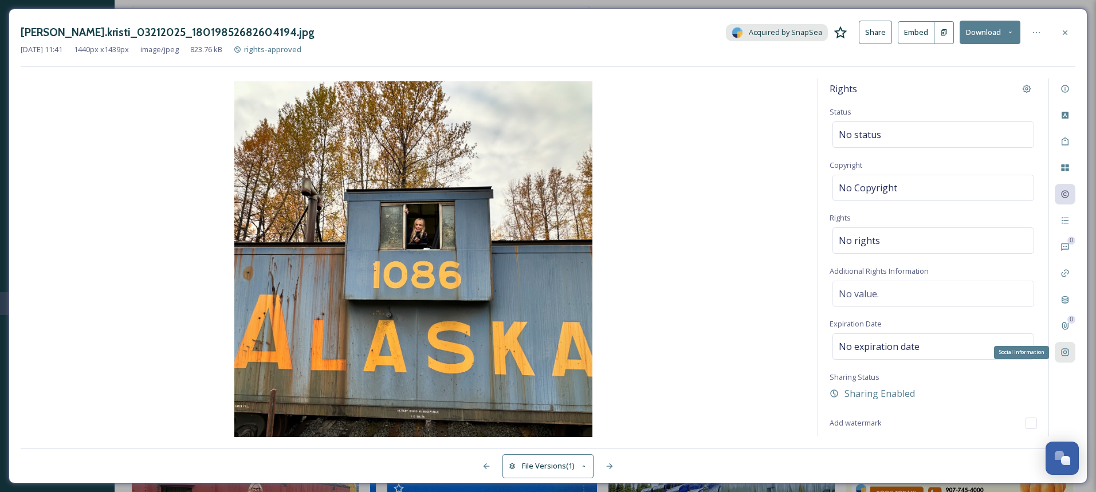
click at [1066, 352] on icon at bounding box center [1065, 352] width 9 height 9
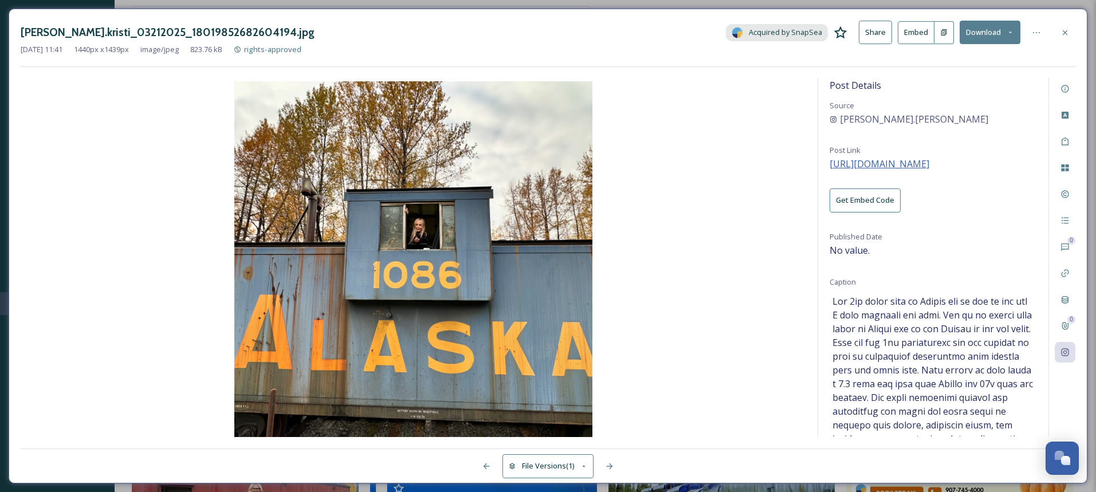
click at [929, 164] on span "[URL][DOMAIN_NAME]" at bounding box center [880, 164] width 100 height 13
click at [917, 162] on span "[URL][DOMAIN_NAME]" at bounding box center [880, 164] width 100 height 13
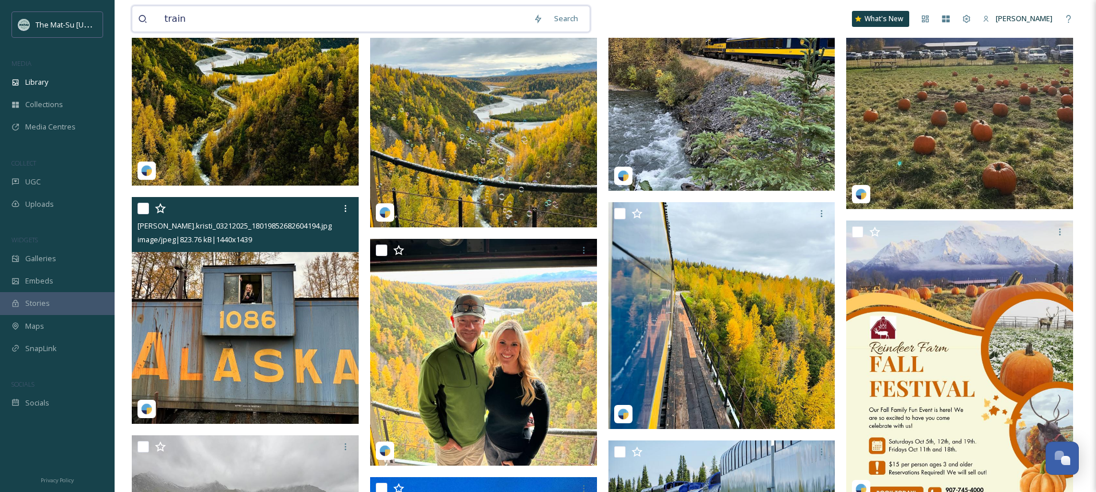
click at [304, 21] on input "train" at bounding box center [343, 18] width 369 height 25
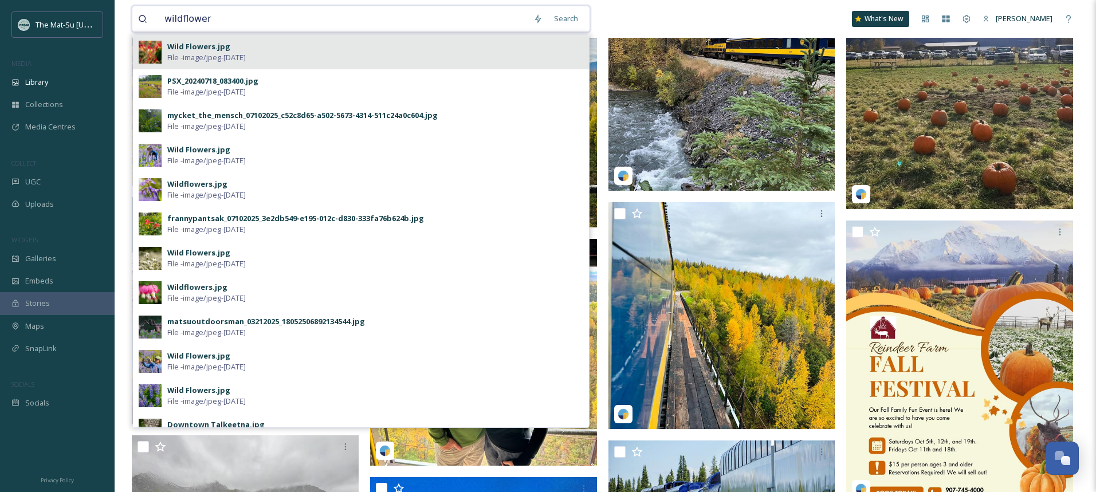
type input "wildflower"
click at [200, 44] on div "Wild Flowers.jpg" at bounding box center [198, 46] width 63 height 11
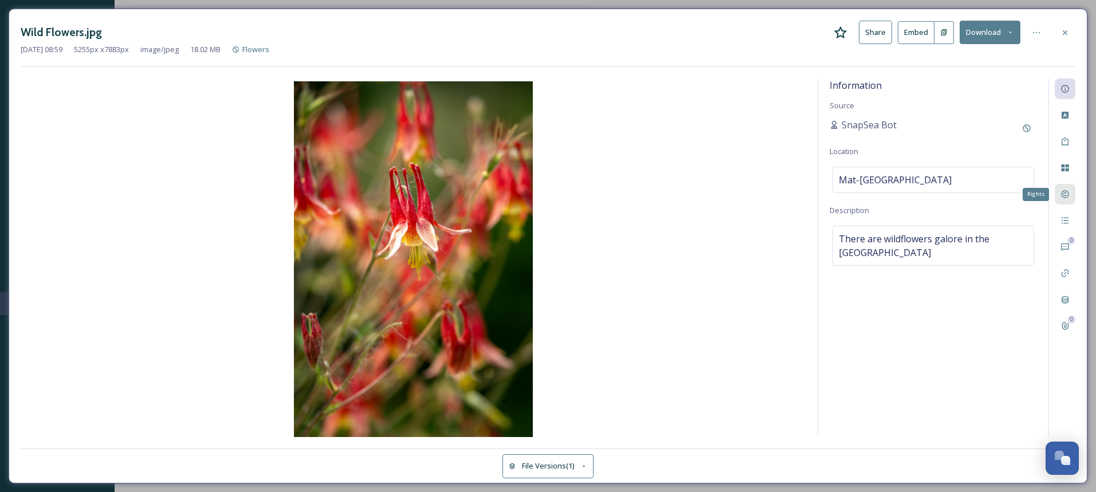
click at [1065, 195] on icon at bounding box center [1065, 194] width 9 height 9
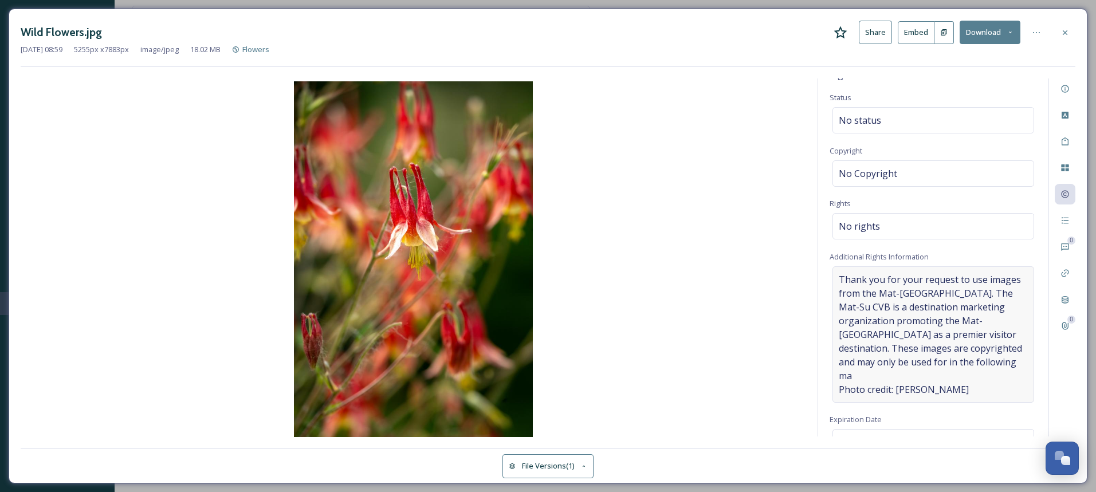
scroll to position [15, 0]
